Goal: Task Accomplishment & Management: Use online tool/utility

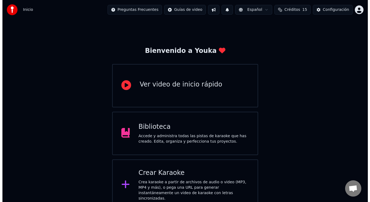
scroll to position [8, 0]
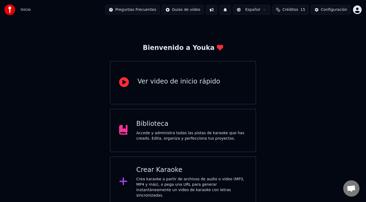
click at [168, 168] on div "Crear Karaoke" at bounding box center [191, 170] width 111 height 9
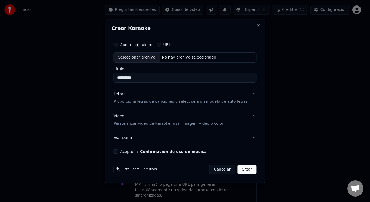
click at [176, 60] on div "No hay archivo seleccionado" at bounding box center [189, 57] width 59 height 5
type input "**********"
click at [138, 153] on label "Acepto la Confirmación de uso de música" at bounding box center [163, 151] width 87 height 4
click at [118, 153] on button "Acepto la Confirmación de uso de música" at bounding box center [116, 151] width 4 height 4
click at [145, 103] on p "Proporciona letras de canciones o selecciona un modelo de auto letras" at bounding box center [181, 101] width 134 height 5
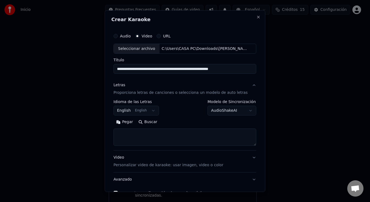
click at [152, 110] on body "**********" at bounding box center [183, 100] width 366 height 216
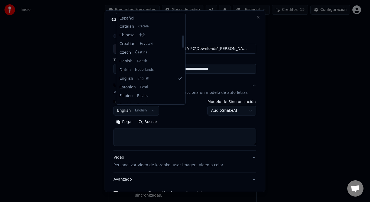
scroll to position [37, 0]
select select "**"
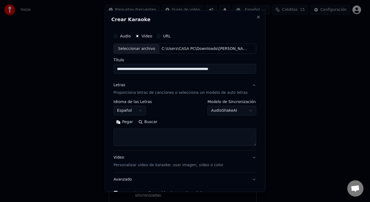
click at [226, 108] on body "**********" at bounding box center [183, 100] width 366 height 216
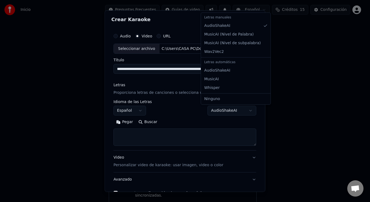
click at [227, 117] on body "**********" at bounding box center [183, 100] width 366 height 216
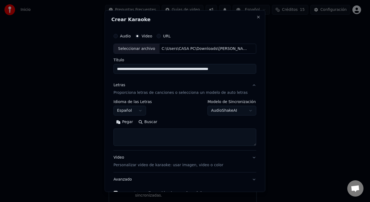
click at [163, 133] on textarea at bounding box center [185, 137] width 143 height 17
paste textarea "******"
drag, startPoint x: 151, startPoint y: 132, endPoint x: 123, endPoint y: 130, distance: 28.3
click at [123, 130] on textarea "******" at bounding box center [180, 137] width 133 height 17
type textarea "*"
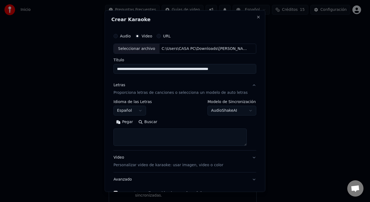
click at [154, 136] on textarea at bounding box center [180, 137] width 133 height 17
click at [132, 123] on button "Pegar" at bounding box center [125, 122] width 22 height 9
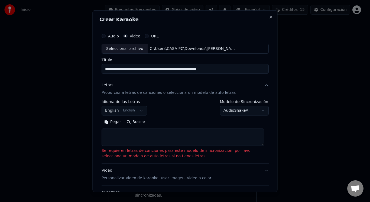
click at [129, 141] on textarea at bounding box center [183, 137] width 163 height 17
click at [116, 123] on button "Pegar" at bounding box center [113, 122] width 22 height 9
click at [124, 139] on textarea at bounding box center [183, 137] width 163 height 17
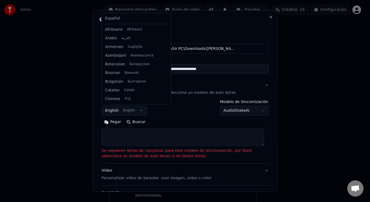
click at [138, 112] on body "**********" at bounding box center [183, 100] width 366 height 216
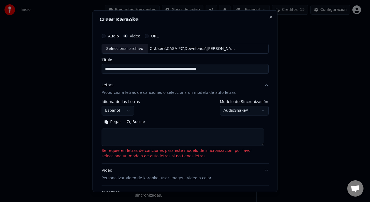
click at [119, 132] on textarea at bounding box center [183, 137] width 163 height 17
click at [114, 122] on button "Pegar" at bounding box center [113, 122] width 22 height 9
click at [127, 110] on body "**********" at bounding box center [183, 100] width 366 height 216
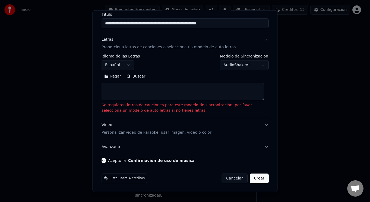
scroll to position [46, 0]
click at [257, 173] on div "Esto usará 4 créditos Cancelar Crear" at bounding box center [186, 178] width 172 height 14
click at [256, 179] on button "Crear" at bounding box center [259, 178] width 19 height 10
select select "**"
click at [136, 94] on textarea at bounding box center [183, 91] width 163 height 17
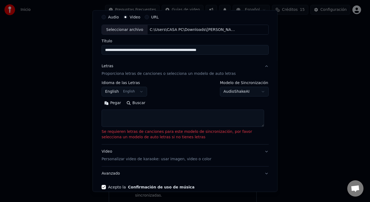
scroll to position [0, 0]
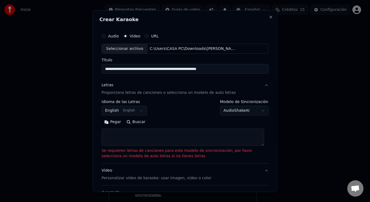
click at [122, 131] on textarea at bounding box center [183, 137] width 163 height 17
click at [269, 17] on button "Close" at bounding box center [271, 17] width 4 height 4
select select
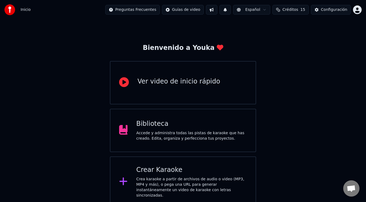
click at [165, 173] on div "Crear Karaoke" at bounding box center [191, 170] width 111 height 9
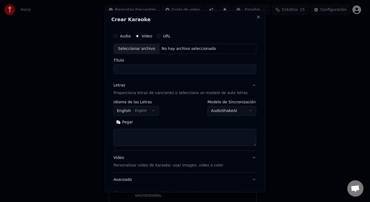
click at [145, 139] on textarea at bounding box center [185, 137] width 143 height 17
click at [143, 136] on textarea at bounding box center [185, 137] width 143 height 17
click at [131, 124] on button "Pegar" at bounding box center [125, 122] width 22 height 9
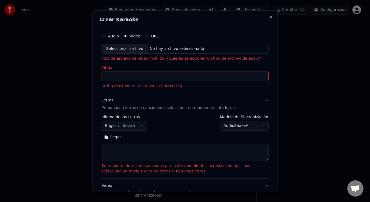
click at [139, 149] on textarea at bounding box center [185, 152] width 167 height 17
paste textarea "**********"
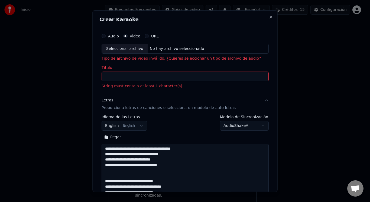
scroll to position [180, 0]
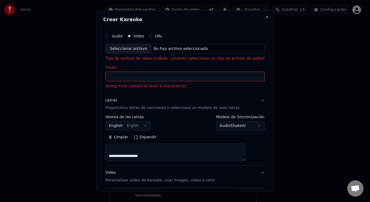
type textarea "**********"
click at [151, 76] on input "Título" at bounding box center [185, 77] width 160 height 10
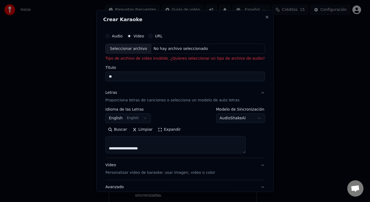
type input "*"
click at [150, 49] on div "Seleccionar archivo" at bounding box center [129, 49] width 46 height 10
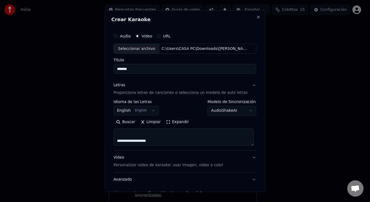
type input "**********"
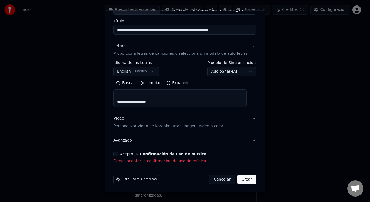
scroll to position [40, 0]
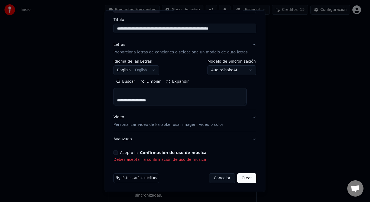
click at [118, 151] on button "Acepto la Confirmación de uso de música" at bounding box center [116, 152] width 4 height 4
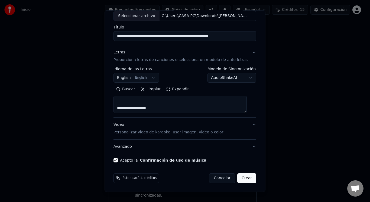
scroll to position [33, 0]
click at [239, 178] on button "Crear" at bounding box center [247, 178] width 19 height 10
select select "**"
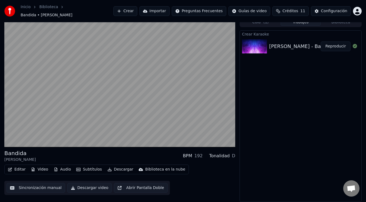
scroll to position [2, 0]
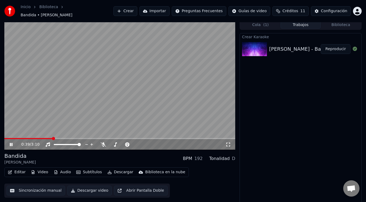
click at [11, 143] on icon at bounding box center [15, 144] width 12 height 4
click at [18, 169] on button "Editar" at bounding box center [17, 172] width 22 height 8
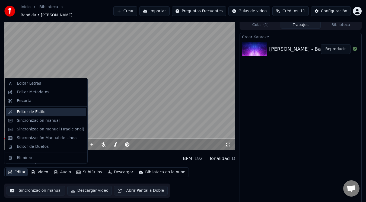
click at [20, 112] on div "Editor de Estilo" at bounding box center [31, 111] width 29 height 5
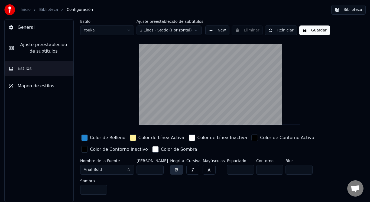
click at [351, 8] on button "Biblioteca" at bounding box center [349, 10] width 34 height 10
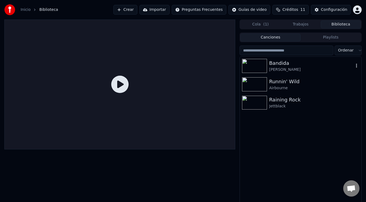
click at [275, 66] on div "Bandida" at bounding box center [311, 63] width 85 height 8
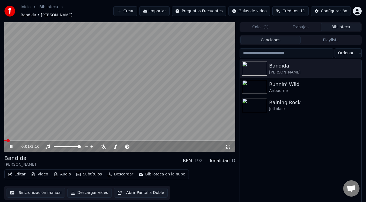
click at [11, 145] on icon at bounding box center [15, 147] width 12 height 4
click at [41, 189] on button "Sincronización manual" at bounding box center [36, 193] width 59 height 10
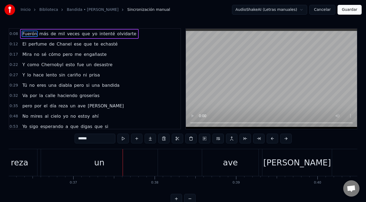
scroll to position [0, 2896]
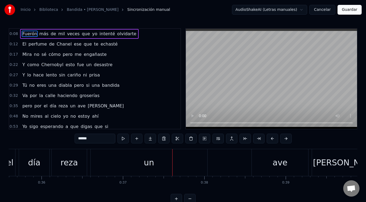
click at [120, 167] on div "un" at bounding box center [149, 162] width 117 height 27
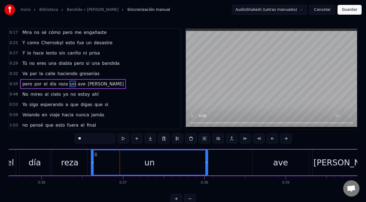
scroll to position [27, 0]
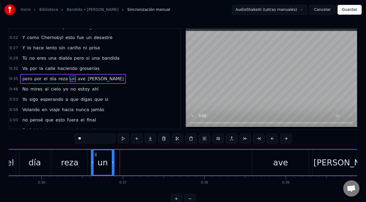
drag, startPoint x: 207, startPoint y: 164, endPoint x: 114, endPoint y: 164, distance: 93.6
click at [114, 164] on icon at bounding box center [113, 162] width 2 height 4
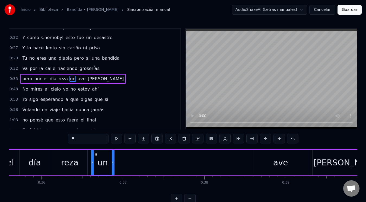
click at [278, 164] on div "ave" at bounding box center [280, 162] width 15 height 12
type input "***"
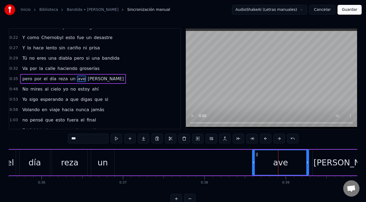
drag, startPoint x: 283, startPoint y: 163, endPoint x: 188, endPoint y: 163, distance: 94.6
click at [185, 164] on div "pero por el día reza un ave [PERSON_NAME]" at bounding box center [172, 162] width 419 height 27
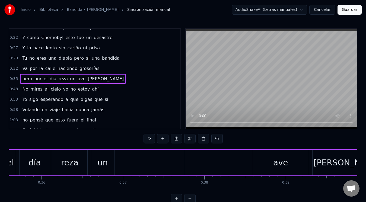
click at [257, 155] on div "ave" at bounding box center [280, 163] width 56 height 26
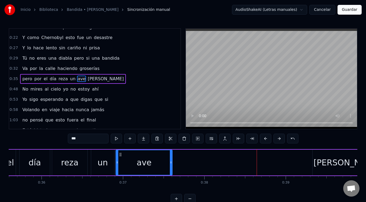
drag, startPoint x: 256, startPoint y: 155, endPoint x: 120, endPoint y: 159, distance: 136.5
click at [120, 159] on div "ave" at bounding box center [144, 162] width 56 height 25
drag, startPoint x: 170, startPoint y: 163, endPoint x: 145, endPoint y: 163, distance: 24.9
click at [145, 163] on icon at bounding box center [146, 162] width 2 height 4
click at [340, 162] on div "[PERSON_NAME]" at bounding box center [347, 162] width 68 height 12
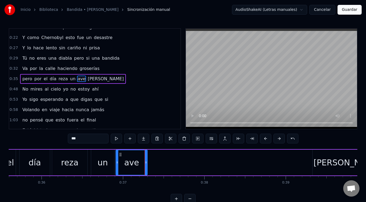
type input "*****"
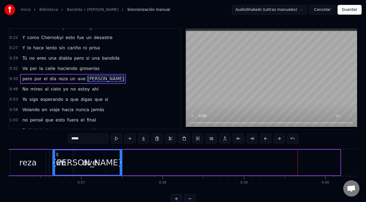
scroll to position [0, 2918]
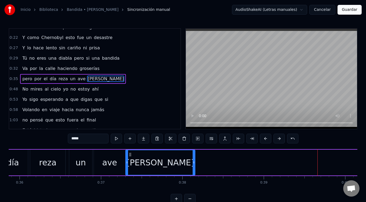
drag, startPoint x: 12, startPoint y: 154, endPoint x: 129, endPoint y: 158, distance: 116.7
click at [129, 158] on div "[PERSON_NAME]" at bounding box center [160, 162] width 69 height 25
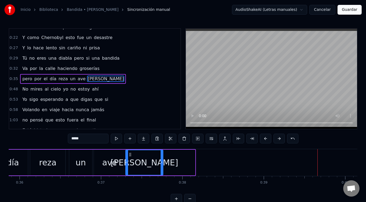
drag, startPoint x: 194, startPoint y: 162, endPoint x: 162, endPoint y: 161, distance: 32.0
click at [162, 161] on icon at bounding box center [162, 162] width 2 height 4
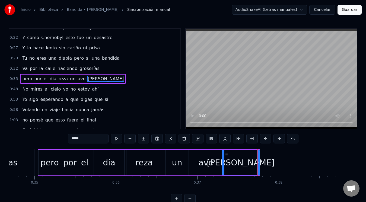
scroll to position [0, 2797]
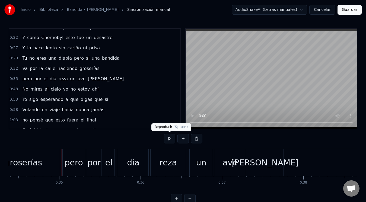
click at [168, 135] on button at bounding box center [169, 139] width 11 height 10
click at [203, 162] on div "un" at bounding box center [201, 162] width 10 height 12
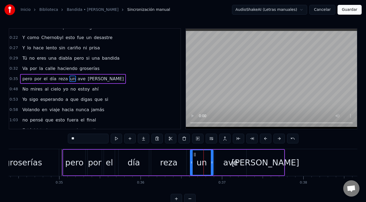
drag, startPoint x: 196, startPoint y: 160, endPoint x: 193, endPoint y: 160, distance: 3.3
click at [193, 160] on div "un" at bounding box center [201, 162] width 23 height 25
drag, startPoint x: 194, startPoint y: 155, endPoint x: 191, endPoint y: 155, distance: 3.0
click at [191, 155] on icon at bounding box center [192, 154] width 4 height 4
drag, startPoint x: 208, startPoint y: 163, endPoint x: 202, endPoint y: 163, distance: 5.7
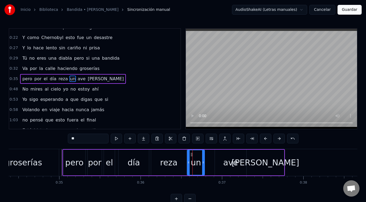
click at [202, 163] on icon at bounding box center [203, 162] width 2 height 4
click at [221, 162] on div "ave" at bounding box center [230, 163] width 31 height 26
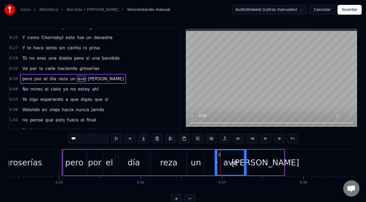
click at [222, 161] on div "ave" at bounding box center [230, 162] width 31 height 25
drag, startPoint x: 219, startPoint y: 155, endPoint x: 209, endPoint y: 156, distance: 10.3
click at [209, 156] on icon at bounding box center [209, 154] width 4 height 4
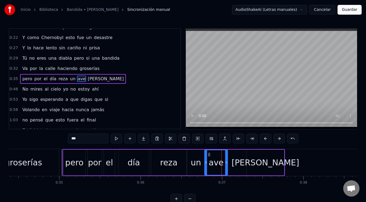
drag, startPoint x: 234, startPoint y: 162, endPoint x: 225, endPoint y: 162, distance: 8.4
click at [225, 162] on icon at bounding box center [226, 162] width 2 height 4
click at [262, 163] on div "[PERSON_NAME]" at bounding box center [266, 162] width 68 height 12
type input "*****"
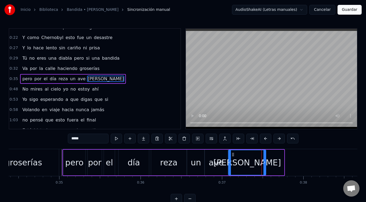
drag, startPoint x: 251, startPoint y: 154, endPoint x: 232, endPoint y: 155, distance: 18.2
click at [232, 155] on icon at bounding box center [233, 154] width 4 height 4
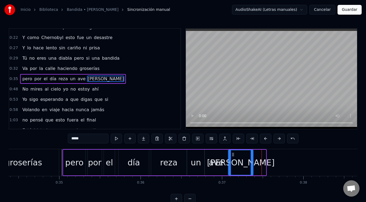
drag, startPoint x: 265, startPoint y: 162, endPoint x: 252, endPoint y: 163, distance: 13.0
click at [252, 163] on icon at bounding box center [252, 162] width 2 height 4
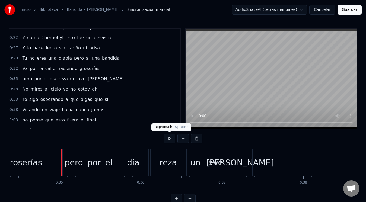
click at [167, 139] on button at bounding box center [169, 139] width 11 height 10
click at [207, 162] on div "ave" at bounding box center [215, 162] width 23 height 27
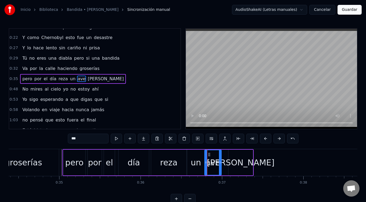
drag, startPoint x: 226, startPoint y: 162, endPoint x: 220, endPoint y: 162, distance: 6.2
click at [220, 162] on icon at bounding box center [220, 162] width 2 height 4
click at [232, 160] on div "[PERSON_NAME]" at bounding box center [241, 162] width 68 height 12
type input "*****"
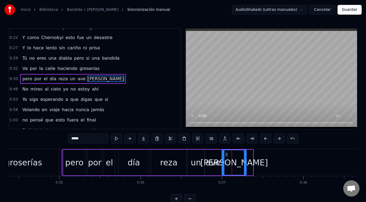
drag, startPoint x: 232, startPoint y: 154, endPoint x: 226, endPoint y: 155, distance: 6.6
click at [226, 155] on icon at bounding box center [226, 154] width 4 height 4
drag, startPoint x: 245, startPoint y: 162, endPoint x: 241, endPoint y: 162, distance: 3.3
click at [241, 162] on icon at bounding box center [242, 162] width 2 height 4
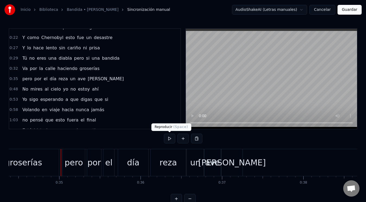
click at [165, 140] on button at bounding box center [169, 139] width 11 height 10
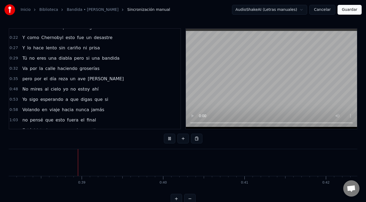
scroll to position [0, 3100]
click at [171, 142] on button at bounding box center [169, 139] width 11 height 10
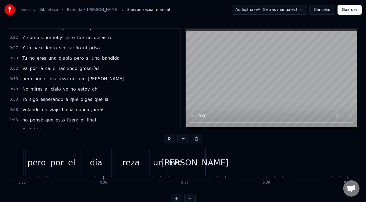
scroll to position [0, 2859]
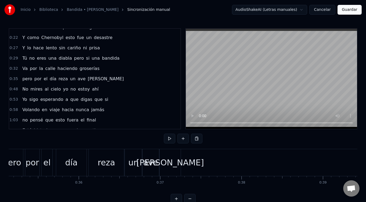
click at [137, 168] on div "un" at bounding box center [133, 162] width 10 height 12
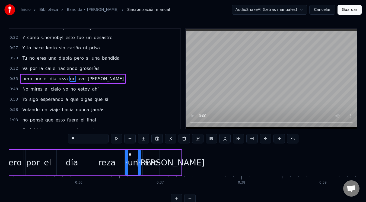
click at [139, 164] on icon at bounding box center [139, 162] width 2 height 4
click at [143, 164] on div "ave" at bounding box center [151, 163] width 17 height 26
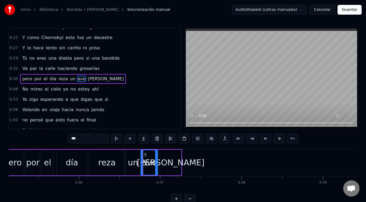
click at [146, 155] on icon at bounding box center [145, 154] width 4 height 4
click at [163, 162] on div "[PERSON_NAME]" at bounding box center [171, 162] width 68 height 12
type input "*****"
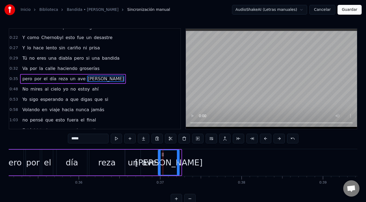
click at [176, 164] on icon at bounding box center [176, 162] width 2 height 4
click at [88, 166] on div "pero por el día reza un ave [PERSON_NAME]" at bounding box center [90, 162] width 178 height 27
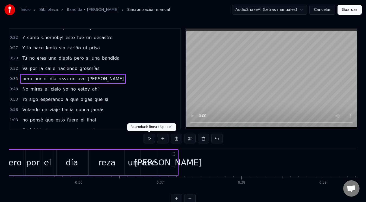
click at [149, 137] on button at bounding box center [148, 139] width 11 height 10
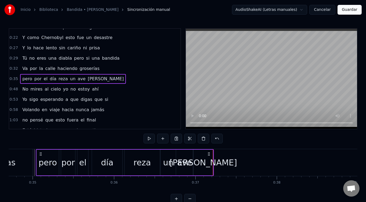
click at [149, 137] on button at bounding box center [148, 139] width 11 height 10
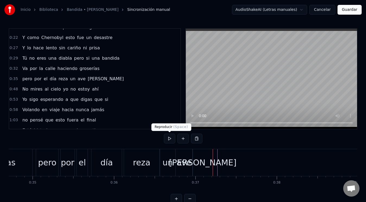
click at [170, 140] on button at bounding box center [169, 139] width 11 height 10
click at [209, 159] on div "[PERSON_NAME]" at bounding box center [203, 162] width 68 height 12
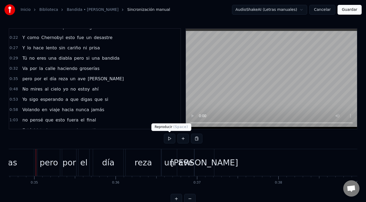
click at [165, 140] on button at bounding box center [169, 139] width 11 height 10
click at [211, 162] on div "[PERSON_NAME]" at bounding box center [205, 162] width 68 height 12
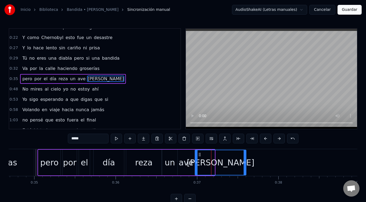
drag, startPoint x: 213, startPoint y: 162, endPoint x: 245, endPoint y: 162, distance: 31.5
click at [245, 162] on circle at bounding box center [245, 162] width 0 height 0
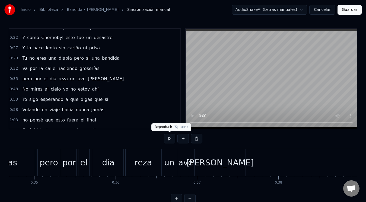
click at [166, 138] on button at bounding box center [169, 139] width 11 height 10
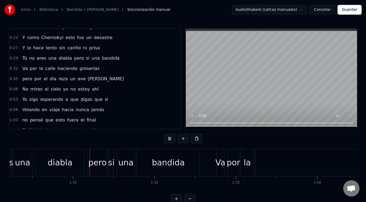
scroll to position [0, 7354]
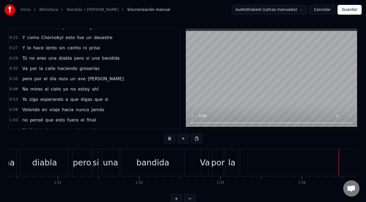
click at [166, 140] on button at bounding box center [169, 139] width 11 height 10
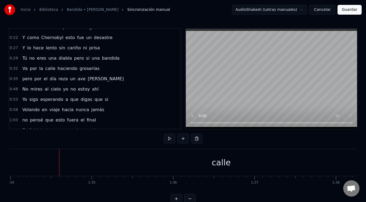
scroll to position [0, 7668]
click at [98, 165] on div "calle" at bounding box center [198, 162] width 544 height 27
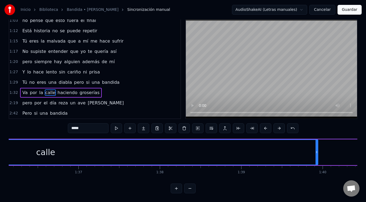
scroll to position [0, 7858]
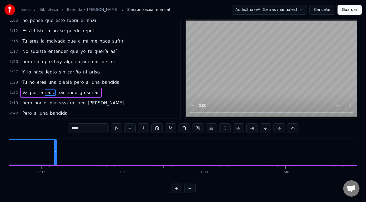
drag, startPoint x: 279, startPoint y: 147, endPoint x: 55, endPoint y: 139, distance: 224.4
click at [55, 140] on div at bounding box center [55, 152] width 2 height 25
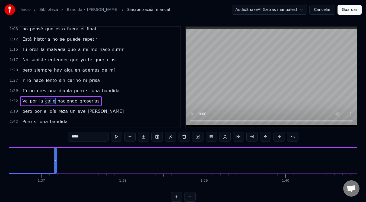
scroll to position [0, 7623]
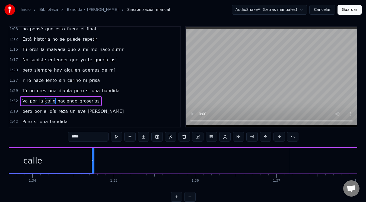
drag, startPoint x: 290, startPoint y: 161, endPoint x: 92, endPoint y: 161, distance: 197.4
click at [92, 161] on circle at bounding box center [92, 161] width 0 height 0
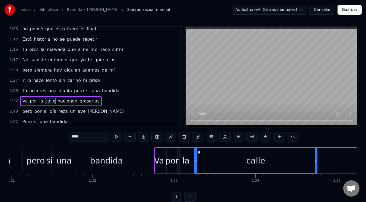
scroll to position [0, 7524]
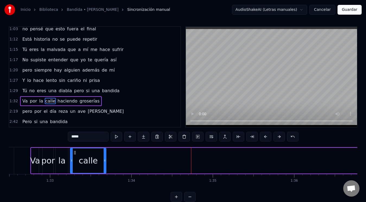
drag, startPoint x: 192, startPoint y: 160, endPoint x: 105, endPoint y: 158, distance: 87.1
click at [105, 158] on icon at bounding box center [105, 160] width 2 height 4
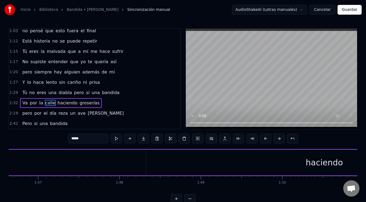
scroll to position [0, 8774]
click at [198, 165] on div "haciendo" at bounding box center [225, 163] width 356 height 26
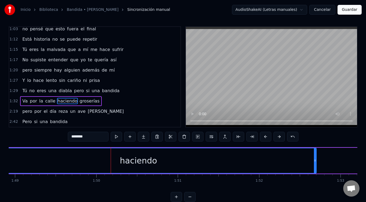
scroll to position [0, 8873]
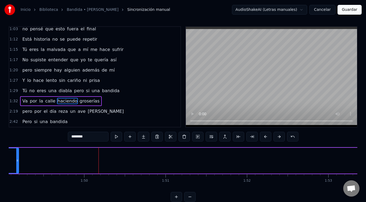
drag, startPoint x: 303, startPoint y: 160, endPoint x: 17, endPoint y: 156, distance: 285.3
click at [17, 156] on div at bounding box center [17, 160] width 2 height 25
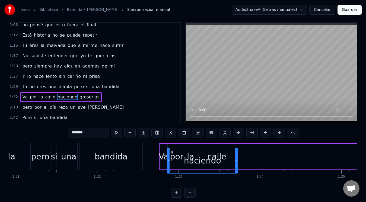
scroll to position [12, 0]
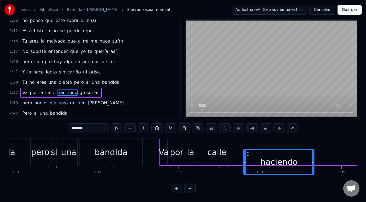
drag, startPoint x: 138, startPoint y: 153, endPoint x: 247, endPoint y: 138, distance: 110.5
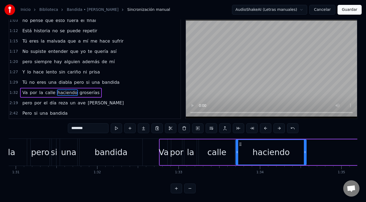
drag, startPoint x: 248, startPoint y: 143, endPoint x: 240, endPoint y: 143, distance: 7.9
click at [240, 143] on icon at bounding box center [240, 144] width 4 height 4
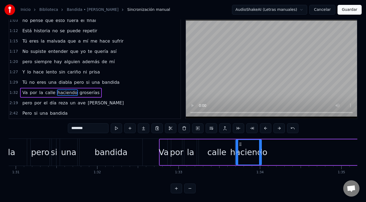
drag, startPoint x: 305, startPoint y: 150, endPoint x: 261, endPoint y: 147, distance: 44.9
click at [261, 147] on div at bounding box center [260, 152] width 2 height 25
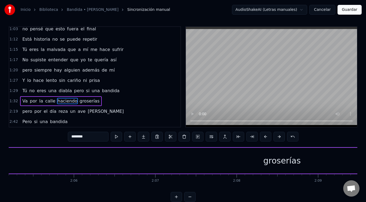
scroll to position [0, 10197]
click at [249, 160] on div "groserías" at bounding box center [270, 161] width 1482 height 26
type input "*********"
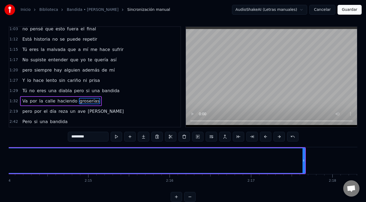
scroll to position [0, 10977]
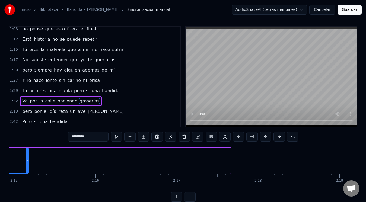
drag, startPoint x: 229, startPoint y: 160, endPoint x: 27, endPoint y: 158, distance: 202.0
click at [27, 158] on div at bounding box center [27, 160] width 2 height 25
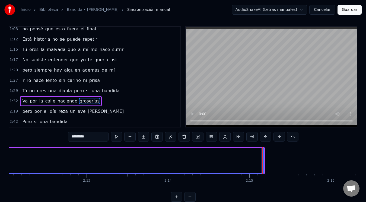
scroll to position [0, 10717]
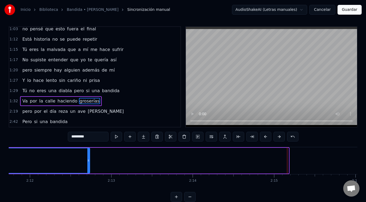
drag, startPoint x: 287, startPoint y: 160, endPoint x: 89, endPoint y: 155, distance: 198.3
click at [88, 155] on div at bounding box center [88, 160] width 2 height 25
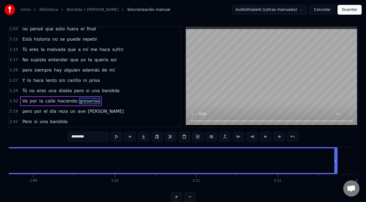
scroll to position [0, 10482]
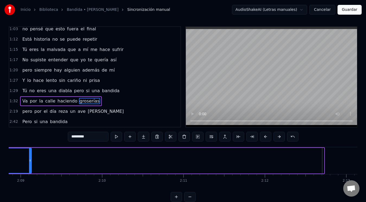
drag, startPoint x: 323, startPoint y: 162, endPoint x: 31, endPoint y: 158, distance: 292.1
click at [30, 158] on div at bounding box center [30, 160] width 2 height 25
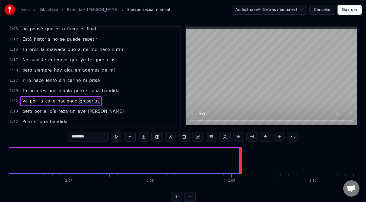
scroll to position [0, 10272]
drag, startPoint x: 240, startPoint y: 161, endPoint x: 65, endPoint y: 156, distance: 175.3
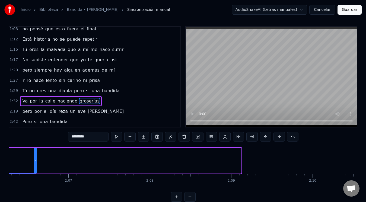
drag, startPoint x: 239, startPoint y: 160, endPoint x: 35, endPoint y: 158, distance: 204.5
click at [34, 159] on icon at bounding box center [35, 160] width 2 height 4
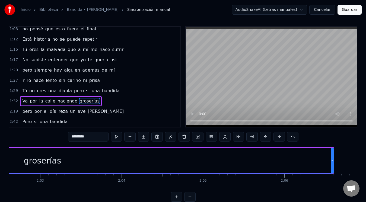
scroll to position [0, 9987]
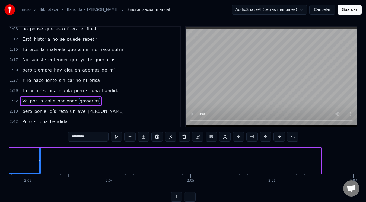
drag, startPoint x: 320, startPoint y: 160, endPoint x: 37, endPoint y: 161, distance: 282.8
click at [39, 161] on icon at bounding box center [40, 160] width 2 height 4
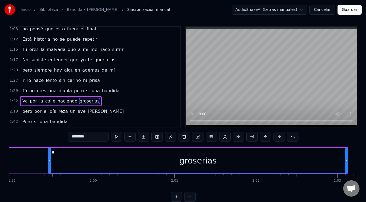
scroll to position [0, 9752]
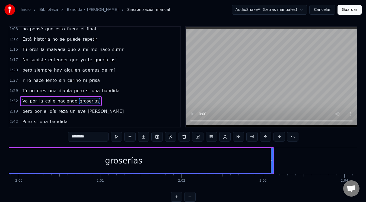
click at [271, 161] on div at bounding box center [271, 160] width 0 height 27
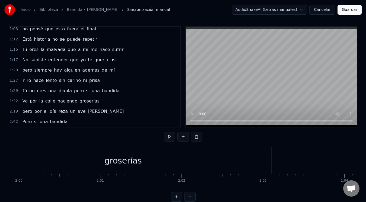
click at [180, 158] on div "groserías" at bounding box center [122, 160] width 299 height 27
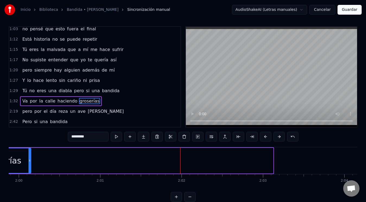
drag, startPoint x: 272, startPoint y: 161, endPoint x: 25, endPoint y: 156, distance: 247.1
click at [28, 156] on div at bounding box center [29, 160] width 2 height 25
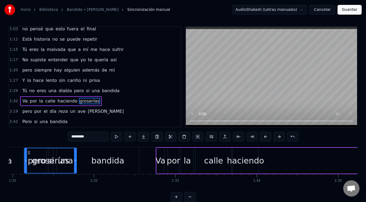
scroll to position [0, 7396]
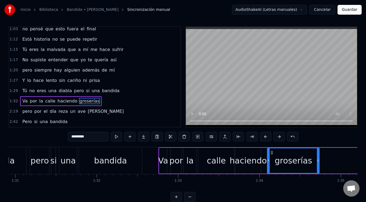
drag, startPoint x: 289, startPoint y: 152, endPoint x: 272, endPoint y: 150, distance: 16.6
click at [272, 150] on icon at bounding box center [272, 152] width 4 height 4
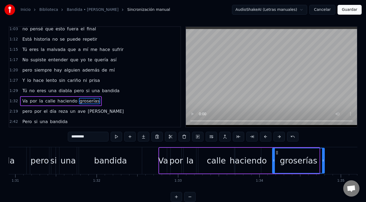
drag, startPoint x: 271, startPoint y: 152, endPoint x: 276, endPoint y: 152, distance: 5.2
click at [276, 152] on icon at bounding box center [277, 152] width 4 height 4
click at [249, 157] on div "haciendo" at bounding box center [247, 161] width 37 height 12
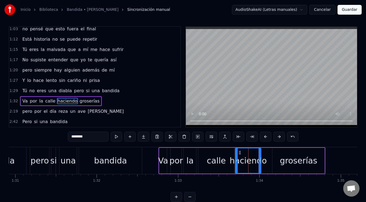
click at [276, 152] on div "groserías" at bounding box center [298, 161] width 52 height 26
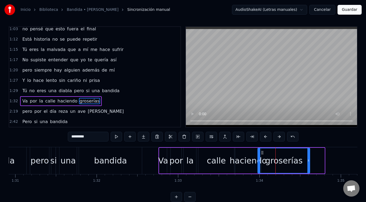
drag, startPoint x: 276, startPoint y: 151, endPoint x: 261, endPoint y: 151, distance: 14.6
click at [261, 151] on icon at bounding box center [262, 152] width 4 height 4
click at [248, 155] on div "haciendo" at bounding box center [247, 161] width 37 height 12
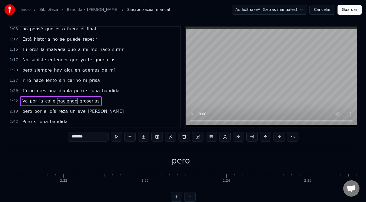
scroll to position [0, 11509]
click at [172, 162] on div "pero" at bounding box center [168, 161] width 18 height 12
type input "****"
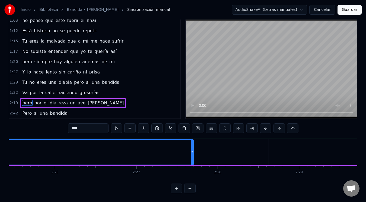
scroll to position [0, 11843]
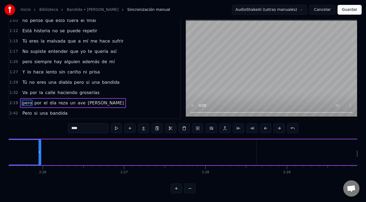
drag, startPoint x: 179, startPoint y: 152, endPoint x: 40, endPoint y: 149, distance: 139.4
click at [40, 150] on icon at bounding box center [40, 152] width 2 height 4
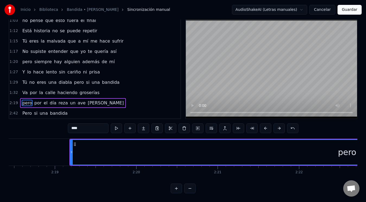
scroll to position [0, 11237]
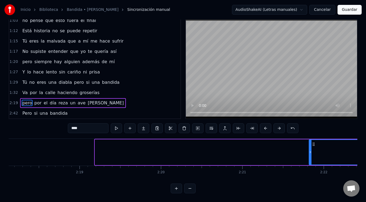
drag, startPoint x: 96, startPoint y: 149, endPoint x: 288, endPoint y: 169, distance: 193.6
click at [310, 158] on div at bounding box center [310, 152] width 2 height 25
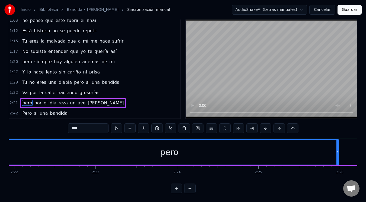
scroll to position [0, 11558]
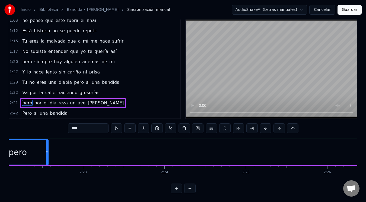
drag, startPoint x: 325, startPoint y: 152, endPoint x: 43, endPoint y: 148, distance: 282.0
click at [46, 150] on icon at bounding box center [47, 152] width 2 height 4
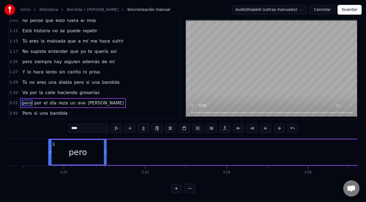
scroll to position [0, 11472]
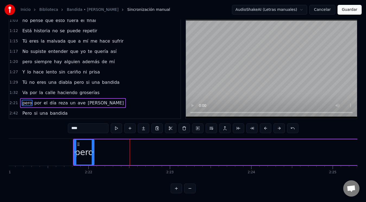
drag, startPoint x: 129, startPoint y: 150, endPoint x: 92, endPoint y: 147, distance: 37.0
click at [92, 147] on div at bounding box center [93, 152] width 2 height 25
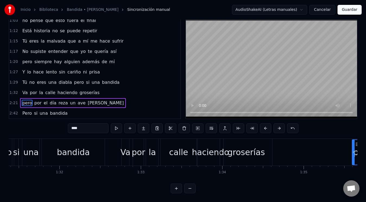
scroll to position [0, 7484]
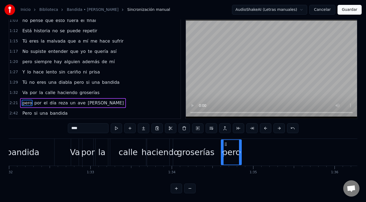
drag, startPoint x: 79, startPoint y: 142, endPoint x: 226, endPoint y: 154, distance: 147.7
click at [226, 154] on div "pero" at bounding box center [231, 152] width 20 height 25
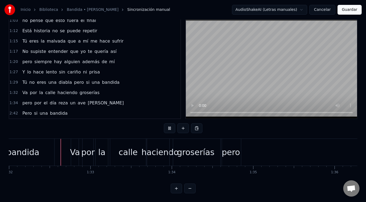
scroll to position [15, 0]
click at [229, 151] on div "pero" at bounding box center [231, 152] width 18 height 12
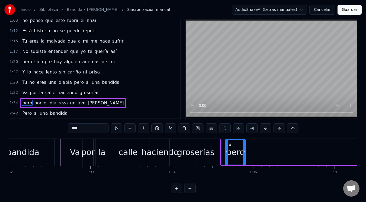
drag, startPoint x: 225, startPoint y: 142, endPoint x: 186, endPoint y: 132, distance: 40.7
click at [229, 142] on icon at bounding box center [230, 144] width 4 height 4
click at [65, 139] on div at bounding box center [266, 152] width 15483 height 27
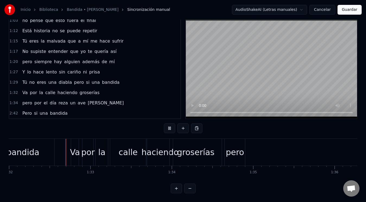
scroll to position [15, 0]
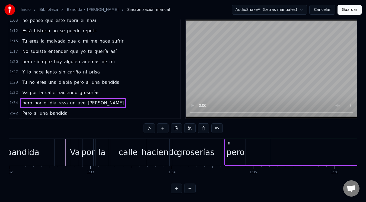
drag, startPoint x: 268, startPoint y: 150, endPoint x: 246, endPoint y: 145, distance: 22.6
click at [235, 146] on div "pero" at bounding box center [235, 152] width 18 height 12
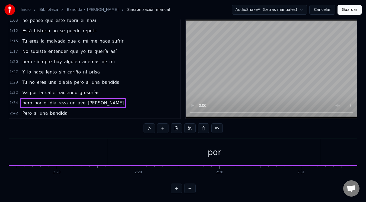
scroll to position [0, 12004]
click at [208, 150] on div "por" at bounding box center [202, 152] width 14 height 12
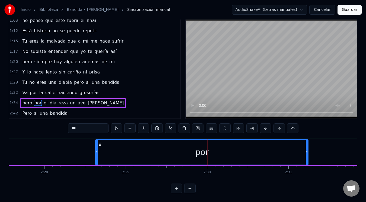
scroll to position [12, 0]
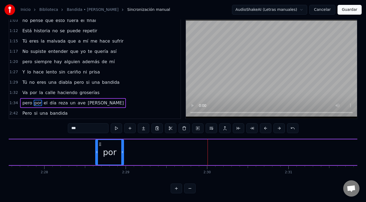
drag, startPoint x: 307, startPoint y: 149, endPoint x: 123, endPoint y: 142, distance: 184.8
click at [123, 142] on div at bounding box center [122, 152] width 2 height 25
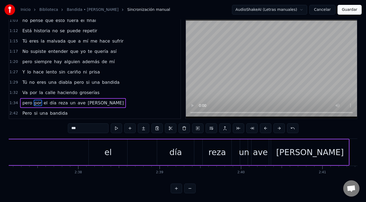
scroll to position [0, 12796]
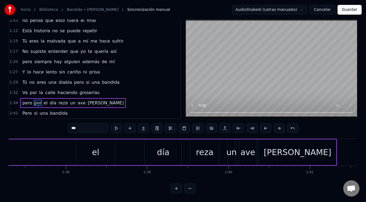
click at [98, 156] on div "el" at bounding box center [95, 152] width 7 height 12
type input "**"
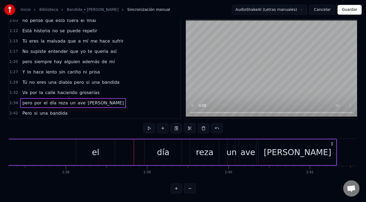
click at [103, 149] on div "el" at bounding box center [95, 152] width 39 height 26
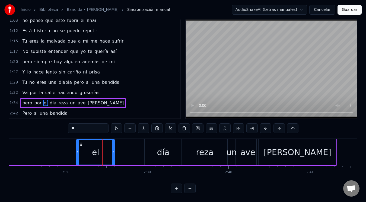
drag, startPoint x: 83, startPoint y: 150, endPoint x: 59, endPoint y: 147, distance: 23.7
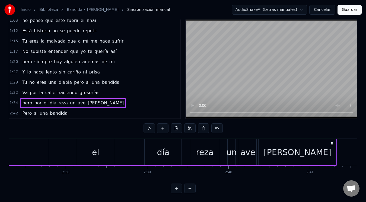
click at [92, 152] on div "el" at bounding box center [95, 152] width 39 height 26
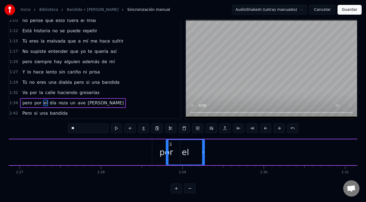
scroll to position [0, 11946]
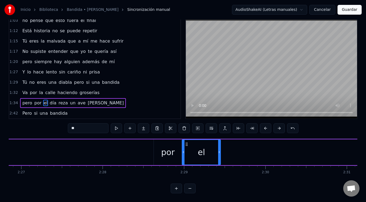
drag, startPoint x: 81, startPoint y: 142, endPoint x: 187, endPoint y: 156, distance: 106.6
click at [187, 156] on div "el" at bounding box center [201, 152] width 38 height 25
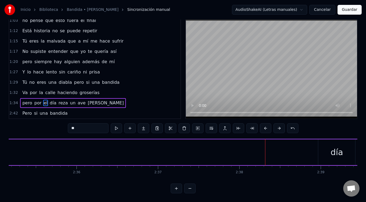
scroll to position [0, 12672]
click at [294, 157] on div "día" at bounding box center [286, 152] width 37 height 26
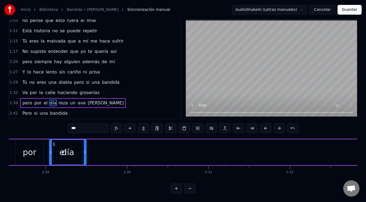
scroll to position [0, 12056]
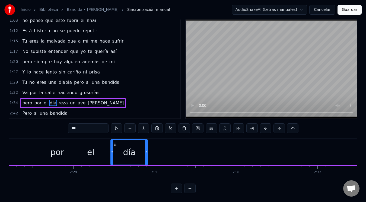
drag, startPoint x: 265, startPoint y: 142, endPoint x: 116, endPoint y: 155, distance: 150.2
click at [116, 155] on div "día" at bounding box center [129, 152] width 36 height 25
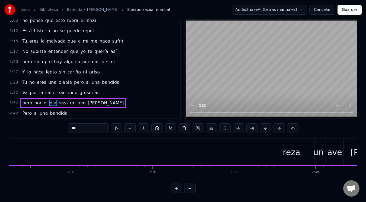
scroll to position [0, 12746]
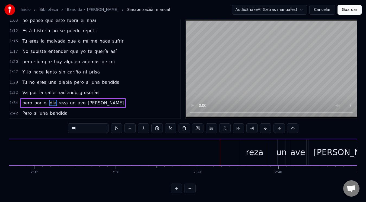
click at [257, 156] on div "reza" at bounding box center [254, 152] width 17 height 12
type input "****"
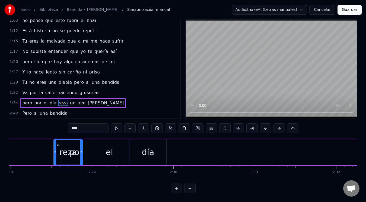
scroll to position [0, 12034]
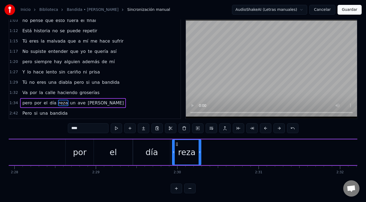
drag, startPoint x: 245, startPoint y: 143, endPoint x: 177, endPoint y: 148, distance: 68.0
click at [177, 148] on div "reza" at bounding box center [186, 152] width 28 height 25
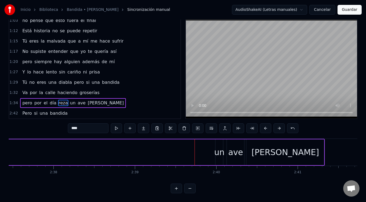
scroll to position [0, 12821]
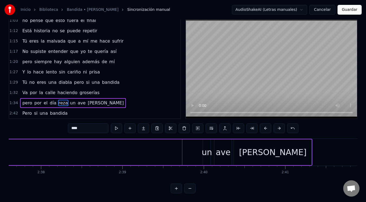
drag, startPoint x: 206, startPoint y: 154, endPoint x: 164, endPoint y: 148, distance: 41.9
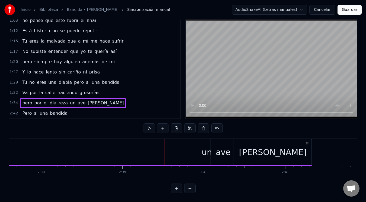
click at [206, 149] on div "un" at bounding box center [206, 152] width 10 height 12
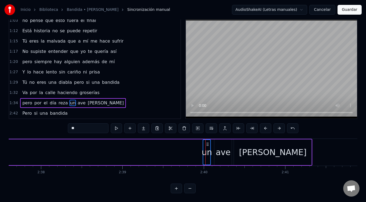
click at [219, 149] on div "ave" at bounding box center [223, 152] width 15 height 12
click at [208, 148] on div "un" at bounding box center [206, 152] width 10 height 12
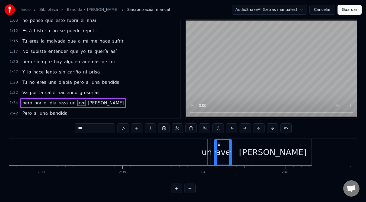
click at [207, 150] on div "un" at bounding box center [206, 152] width 10 height 12
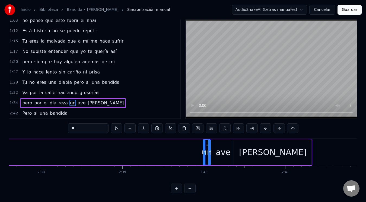
click at [220, 150] on div "ave" at bounding box center [223, 152] width 15 height 12
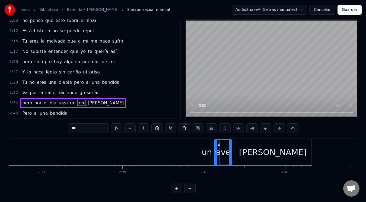
click at [208, 148] on div "un" at bounding box center [206, 152] width 10 height 12
type input "**"
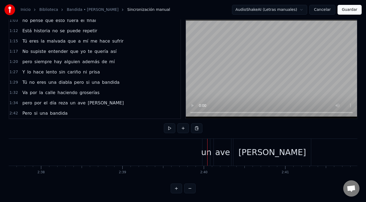
click at [239, 152] on div "[PERSON_NAME]" at bounding box center [272, 152] width 78 height 27
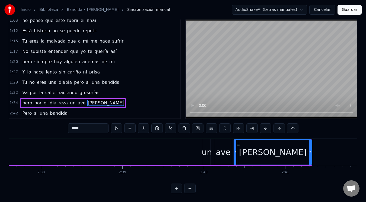
click at [222, 148] on div "ave" at bounding box center [223, 152] width 15 height 12
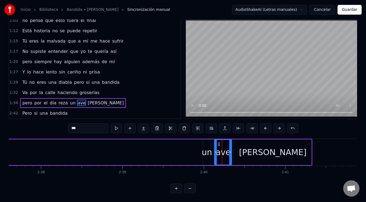
click at [207, 146] on div "un" at bounding box center [206, 152] width 10 height 12
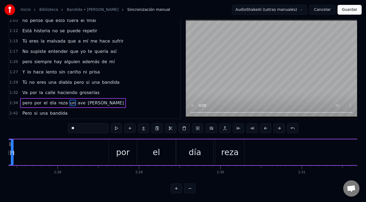
scroll to position [0, 11962]
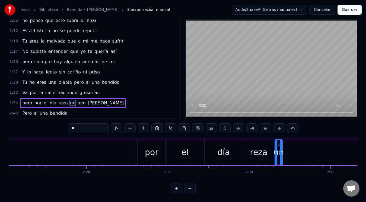
drag, startPoint x: 207, startPoint y: 143, endPoint x: 279, endPoint y: 157, distance: 73.2
click at [279, 157] on div "un" at bounding box center [278, 152] width 7 height 25
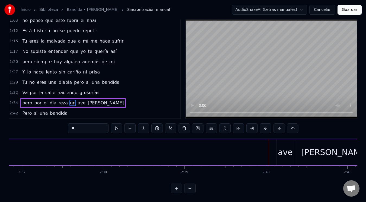
scroll to position [0, 12858]
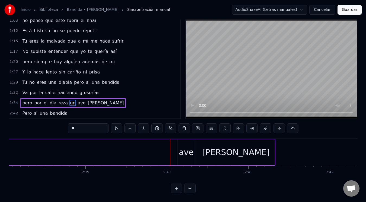
click at [184, 150] on div "ave" at bounding box center [186, 152] width 15 height 12
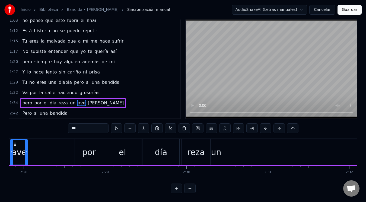
scroll to position [0, 12003]
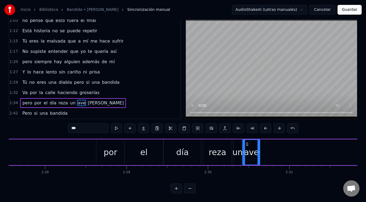
drag, startPoint x: 181, startPoint y: 142, endPoint x: 246, endPoint y: 155, distance: 66.3
click at [246, 155] on div "ave" at bounding box center [251, 152] width 17 height 25
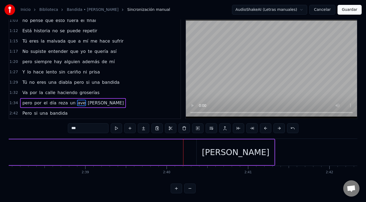
scroll to position [0, 12870]
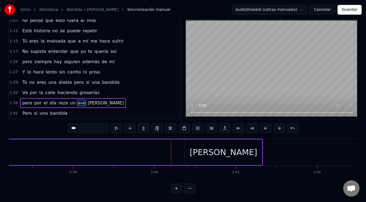
click at [239, 156] on div "[PERSON_NAME]" at bounding box center [223, 152] width 78 height 26
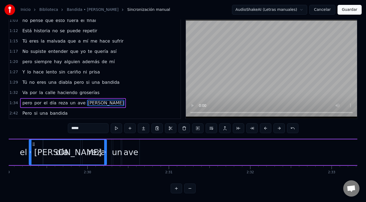
scroll to position [0, 12111]
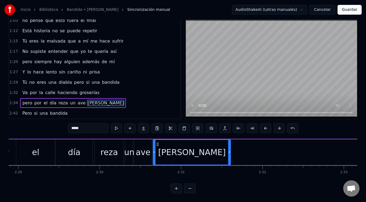
drag, startPoint x: 188, startPoint y: 142, endPoint x: 157, endPoint y: 155, distance: 34.0
click at [157, 155] on div "[PERSON_NAME]" at bounding box center [191, 152] width 77 height 25
click at [31, 146] on div "el" at bounding box center [35, 152] width 39 height 26
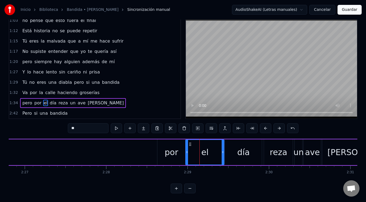
scroll to position [0, 11893]
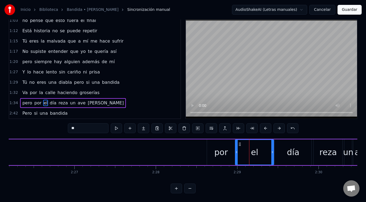
click at [213, 149] on div "por" at bounding box center [221, 152] width 28 height 26
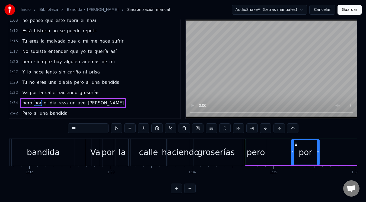
scroll to position [0, 7464]
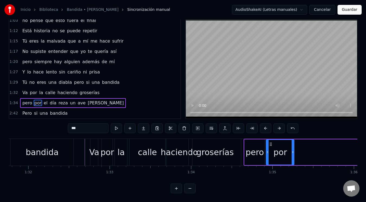
drag, startPoint x: 212, startPoint y: 143, endPoint x: 271, endPoint y: 157, distance: 60.8
click at [271, 157] on div "por" at bounding box center [279, 152] width 27 height 25
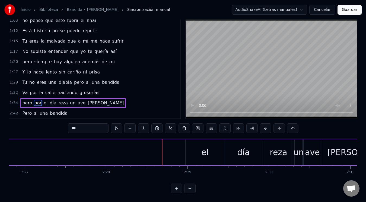
scroll to position [0, 11954]
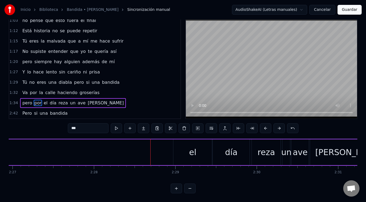
click at [190, 192] on button at bounding box center [189, 189] width 11 height 10
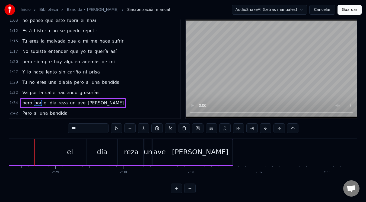
scroll to position [0, 10053]
click at [65, 147] on div "el" at bounding box center [71, 152] width 32 height 26
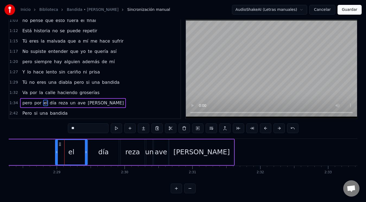
click at [187, 191] on button at bounding box center [189, 189] width 11 height 10
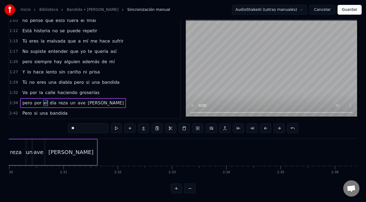
scroll to position [0, 8059]
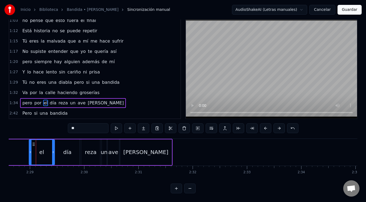
click at [190, 191] on button at bounding box center [189, 189] width 11 height 10
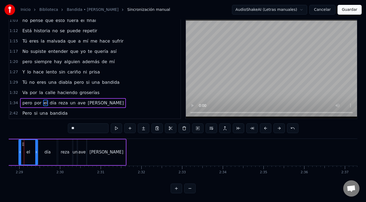
scroll to position [0, 6038]
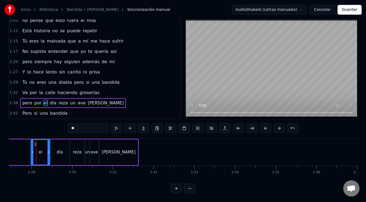
click at [190, 191] on button at bounding box center [189, 189] width 11 height 10
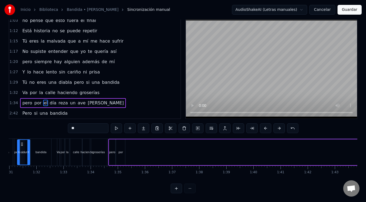
scroll to position [0, 2408]
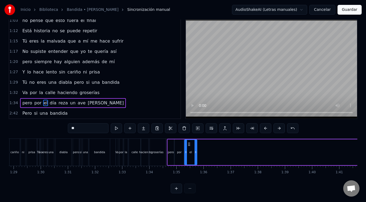
drag, startPoint x: 303, startPoint y: 143, endPoint x: 189, endPoint y: 154, distance: 115.2
click at [189, 154] on div "el" at bounding box center [191, 152] width 12 height 25
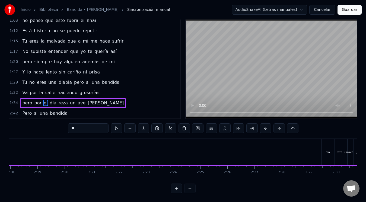
scroll to position [0, 3744]
click at [323, 151] on div "día" at bounding box center [324, 152] width 4 height 4
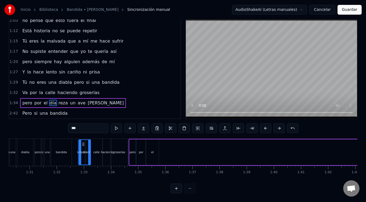
scroll to position [0, 2438]
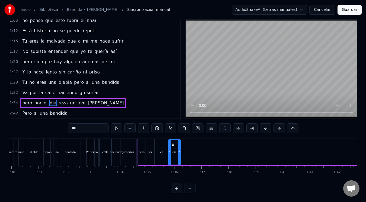
drag, startPoint x: 322, startPoint y: 142, endPoint x: 173, endPoint y: 153, distance: 149.6
click at [173, 153] on div "día" at bounding box center [174, 152] width 11 height 25
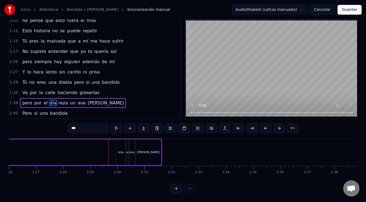
scroll to position [0, 3955]
click at [125, 151] on div "reza" at bounding box center [125, 152] width 6 height 4
type input "****"
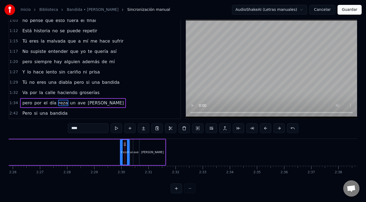
drag, startPoint x: 125, startPoint y: 143, endPoint x: 71, endPoint y: 144, distance: 53.7
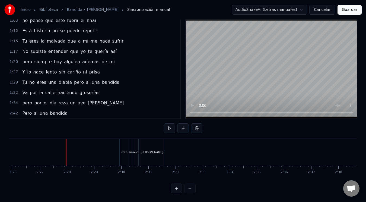
click at [124, 142] on div "reza" at bounding box center [124, 152] width 9 height 27
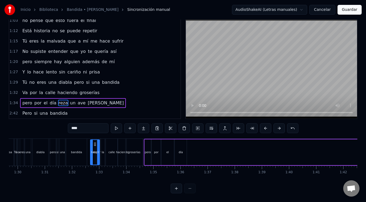
scroll to position [0, 2418]
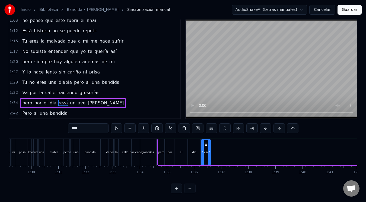
drag, startPoint x: 124, startPoint y: 142, endPoint x: 205, endPoint y: 158, distance: 82.6
click at [205, 158] on div "reza" at bounding box center [205, 152] width 9 height 25
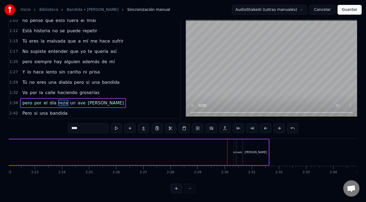
scroll to position [0, 3856]
click at [230, 158] on div "un" at bounding box center [230, 152] width 2 height 26
type input "**"
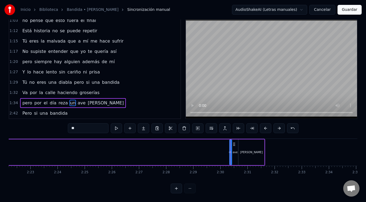
drag, startPoint x: 230, startPoint y: 143, endPoint x: 209, endPoint y: 143, distance: 21.4
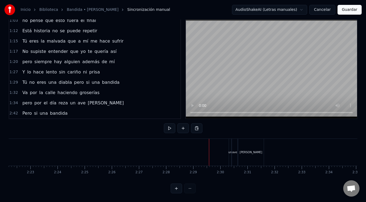
click at [174, 189] on button at bounding box center [176, 189] width 11 height 10
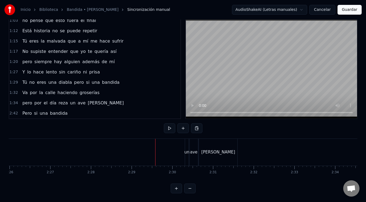
scroll to position [0, 6057]
click at [174, 190] on button at bounding box center [176, 189] width 11 height 10
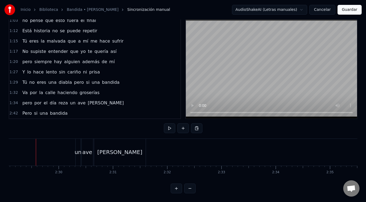
click at [77, 142] on div "un" at bounding box center [78, 152] width 5 height 27
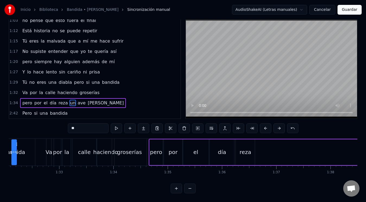
scroll to position [0, 4988]
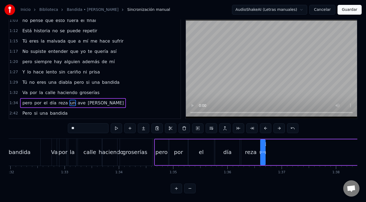
drag, startPoint x: 80, startPoint y: 142, endPoint x: 265, endPoint y: 155, distance: 185.1
click at [265, 155] on div "un" at bounding box center [262, 152] width 5 height 26
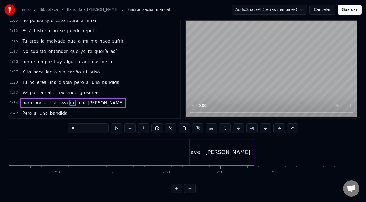
scroll to position [0, 7969]
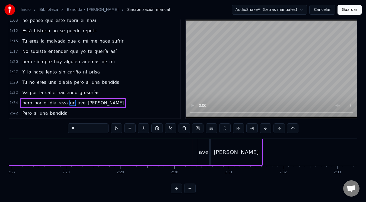
click at [177, 192] on button at bounding box center [176, 189] width 11 height 10
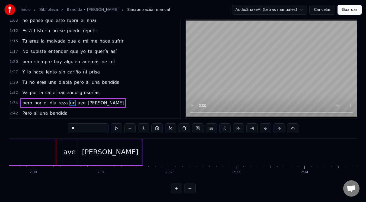
scroll to position [0, 10164]
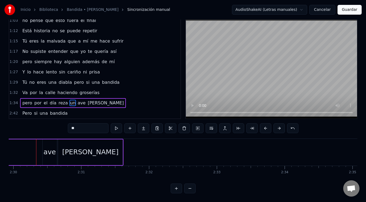
click at [49, 150] on div "ave" at bounding box center [49, 152] width 12 height 10
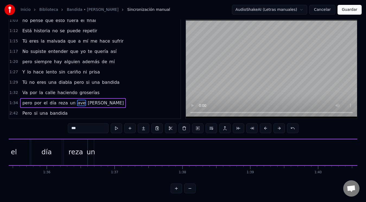
scroll to position [0, 6374]
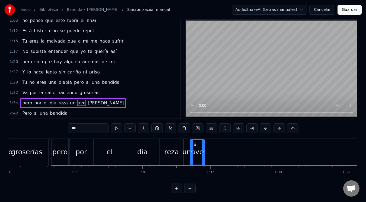
drag, startPoint x: 46, startPoint y: 142, endPoint x: 194, endPoint y: 152, distance: 147.9
click at [194, 152] on div "ave" at bounding box center [197, 152] width 14 height 25
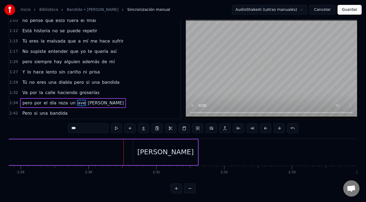
scroll to position [0, 10078]
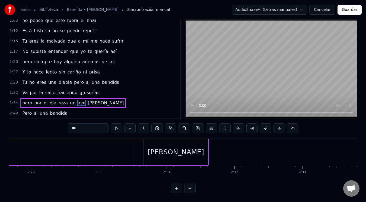
click at [156, 140] on div "[PERSON_NAME]" at bounding box center [175, 152] width 65 height 26
type input "*****"
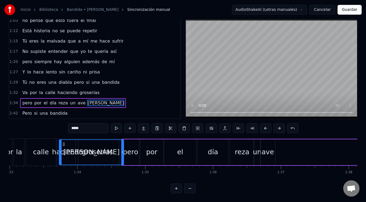
scroll to position [0, 6301]
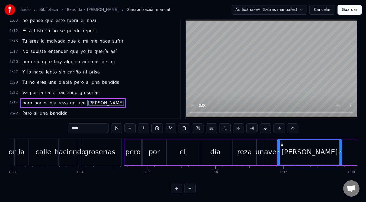
drag, startPoint x: 148, startPoint y: 142, endPoint x: 282, endPoint y: 146, distance: 134.6
click at [282, 146] on div "[PERSON_NAME]" at bounding box center [309, 152] width 64 height 25
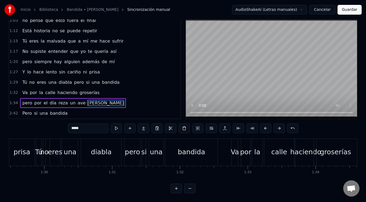
scroll to position [0, 6076]
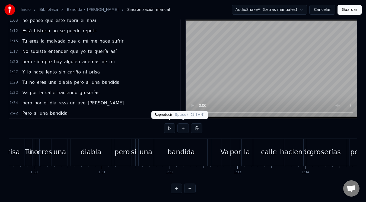
click at [173, 128] on button at bounding box center [169, 128] width 11 height 10
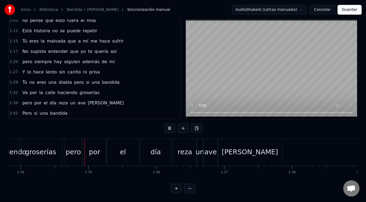
scroll to position [0, 6374]
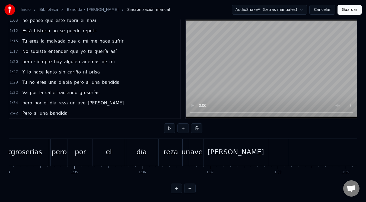
click at [164, 123] on button at bounding box center [169, 128] width 11 height 10
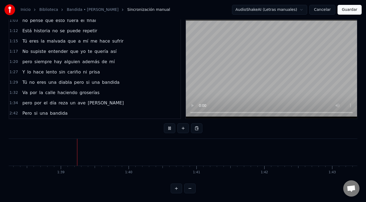
scroll to position [0, 6674]
click at [164, 123] on button at bounding box center [169, 128] width 11 height 10
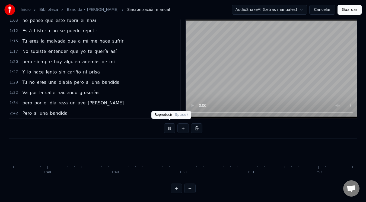
click at [168, 128] on button at bounding box center [169, 128] width 11 height 10
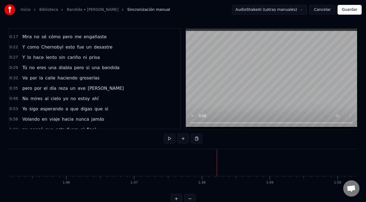
scroll to position [27, 0]
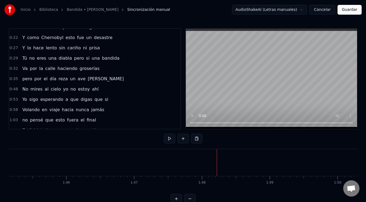
click at [50, 87] on span "cielo" at bounding box center [55, 89] width 11 height 6
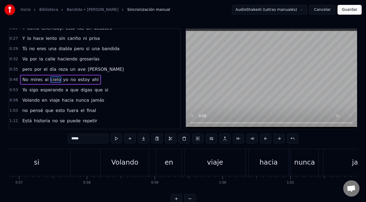
scroll to position [0, 3324]
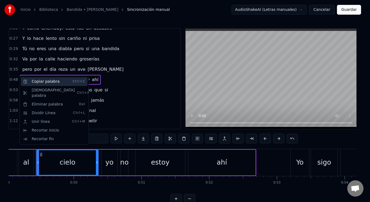
click at [32, 84] on div "Copiar palabra Ctrl+C" at bounding box center [54, 81] width 67 height 9
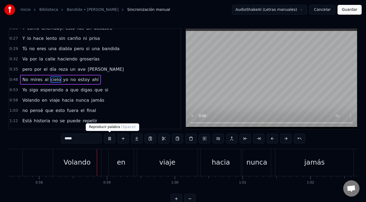
scroll to position [0, 3933]
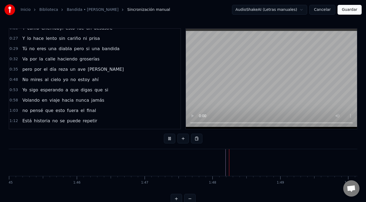
scroll to position [15, 0]
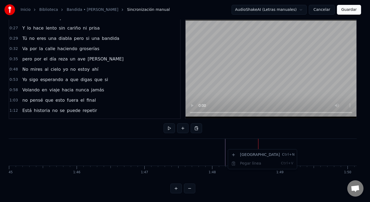
click at [17, 65] on html "Inicio Biblioteca Bandida • [PERSON_NAME] Sincronización manual AudioShakeAI (L…" at bounding box center [185, 96] width 370 height 212
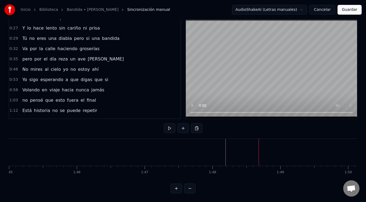
click at [23, 66] on span "No" at bounding box center [25, 69] width 7 height 6
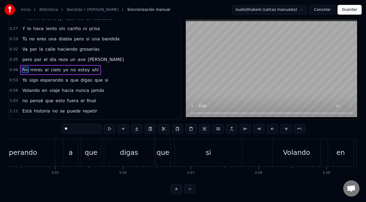
scroll to position [0, 3239]
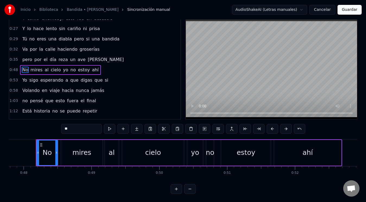
click at [97, 70] on div "0:48 No mires al cielo yo no estoy ahí" at bounding box center [94, 70] width 171 height 10
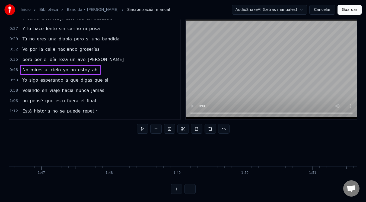
scroll to position [0, 7097]
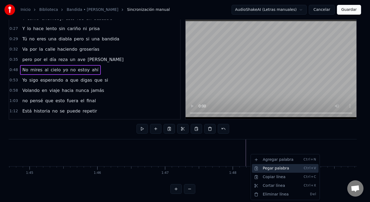
click at [261, 166] on div "Pegar palabra Ctrl+V" at bounding box center [285, 168] width 67 height 9
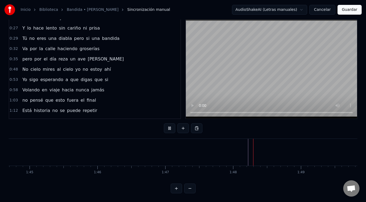
scroll to position [15, 0]
click at [26, 66] on span "No" at bounding box center [25, 69] width 7 height 6
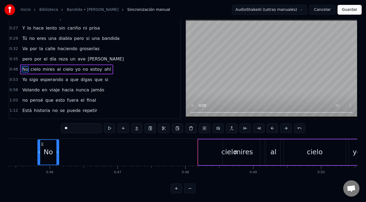
scroll to position [0, 3069]
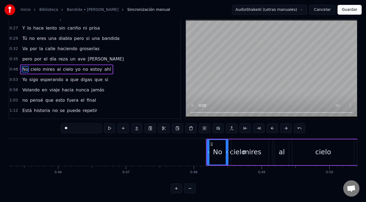
drag, startPoint x: 40, startPoint y: 140, endPoint x: 211, endPoint y: 150, distance: 170.6
click at [151, 125] on button at bounding box center [150, 128] width 11 height 10
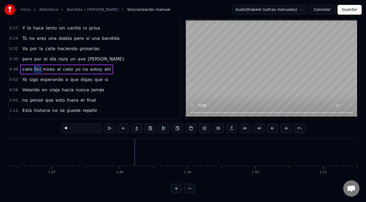
scroll to position [0, 7149]
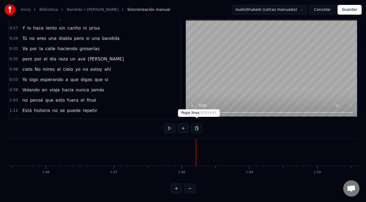
click at [196, 126] on button at bounding box center [196, 128] width 11 height 10
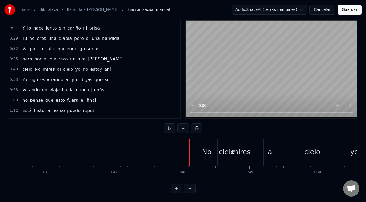
scroll to position [15, 0]
click at [204, 147] on div "No" at bounding box center [206, 152] width 9 height 10
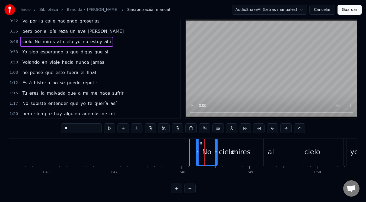
scroll to position [127, 0]
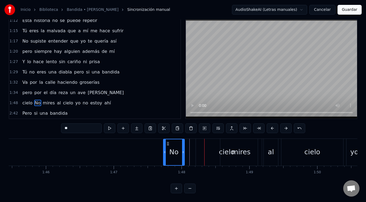
drag, startPoint x: 200, startPoint y: 142, endPoint x: 167, endPoint y: 142, distance: 32.8
click at [167, 142] on icon at bounding box center [168, 144] width 4 height 4
click at [230, 153] on div "mires" at bounding box center [240, 152] width 41 height 27
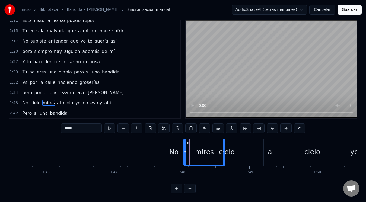
drag, startPoint x: 223, startPoint y: 143, endPoint x: 187, endPoint y: 143, distance: 36.6
click at [187, 143] on icon at bounding box center [188, 144] width 4 height 4
click at [226, 150] on div "cielo" at bounding box center [227, 152] width 16 height 10
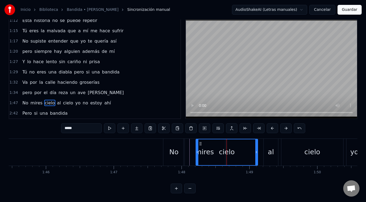
click at [173, 147] on div "No" at bounding box center [173, 152] width 9 height 10
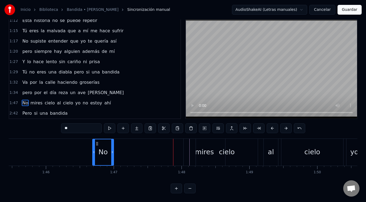
drag, startPoint x: 153, startPoint y: 143, endPoint x: 88, endPoint y: 140, distance: 64.6
click at [95, 142] on icon at bounding box center [97, 144] width 4 height 4
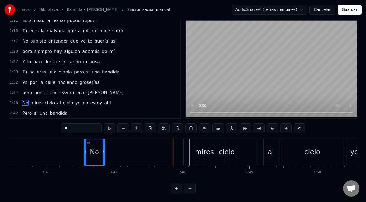
click at [195, 153] on div "mires" at bounding box center [204, 152] width 41 height 27
type input "*****"
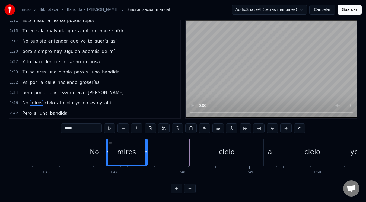
drag, startPoint x: 187, startPoint y: 143, endPoint x: 109, endPoint y: 144, distance: 77.8
click at [109, 144] on div "mires" at bounding box center [126, 152] width 41 height 26
click at [191, 151] on div "No mires cielo al cielo yo no estoy ahí" at bounding box center [293, 152] width 418 height 27
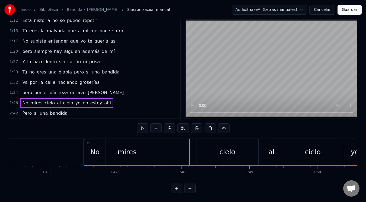
click at [209, 152] on div "cielo" at bounding box center [227, 152] width 62 height 26
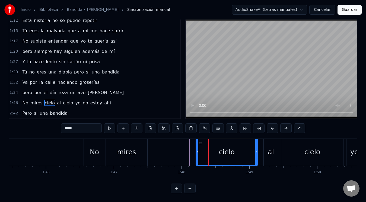
click at [264, 155] on div "al" at bounding box center [271, 152] width 14 height 27
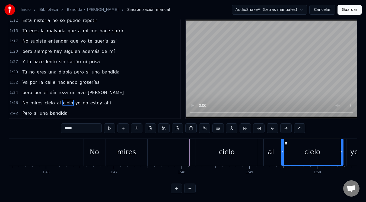
click at [266, 143] on div "al" at bounding box center [271, 152] width 14 height 27
click at [266, 141] on div "al" at bounding box center [271, 152] width 14 height 27
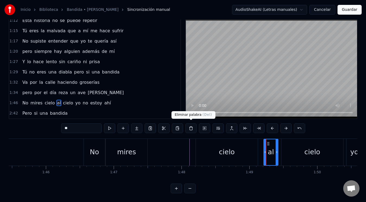
click at [192, 127] on button at bounding box center [190, 128] width 11 height 10
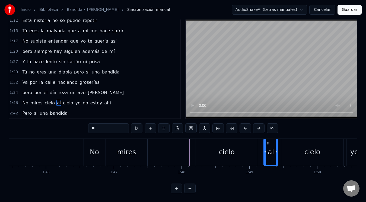
click at [267, 145] on circle at bounding box center [267, 145] width 0 height 0
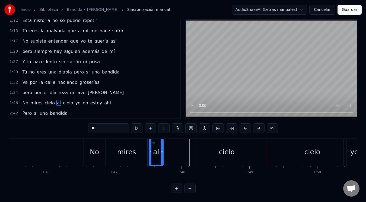
drag, startPoint x: 268, startPoint y: 143, endPoint x: 153, endPoint y: 147, distance: 114.8
click at [153, 147] on div "al" at bounding box center [156, 152] width 14 height 26
click at [303, 151] on div "cielo" at bounding box center [312, 152] width 62 height 27
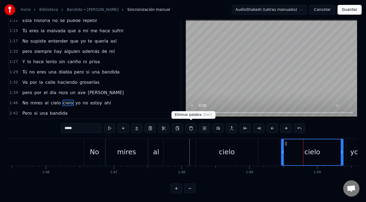
click at [190, 127] on button at bounding box center [190, 128] width 11 height 10
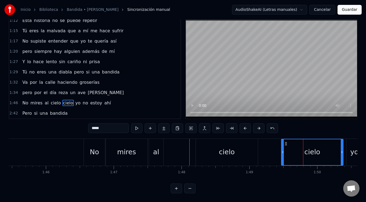
click at [291, 148] on div "cielo" at bounding box center [311, 152] width 61 height 26
type input "**"
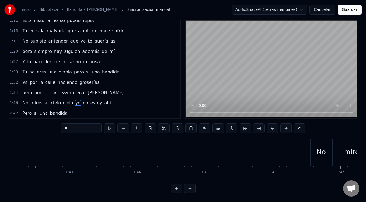
scroll to position [0, 6994]
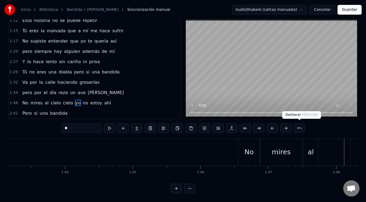
click at [298, 126] on button at bounding box center [299, 128] width 11 height 10
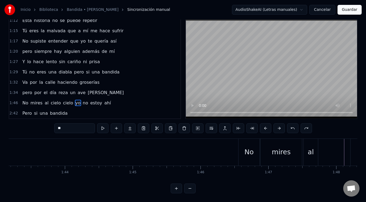
click at [298, 126] on button at bounding box center [292, 128] width 11 height 10
click at [294, 126] on button at bounding box center [292, 128] width 11 height 10
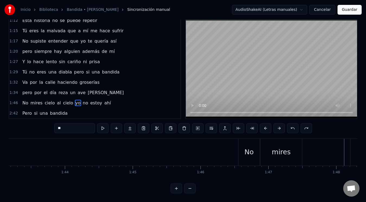
click at [294, 126] on button at bounding box center [292, 128] width 11 height 10
click at [293, 126] on button at bounding box center [292, 128] width 11 height 10
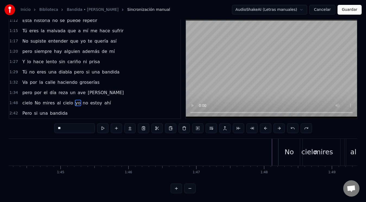
scroll to position [0, 7087]
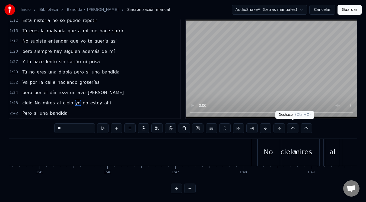
click at [290, 126] on button at bounding box center [292, 128] width 11 height 10
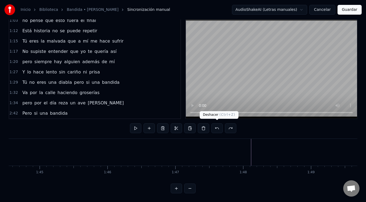
click at [216, 126] on button at bounding box center [216, 128] width 11 height 10
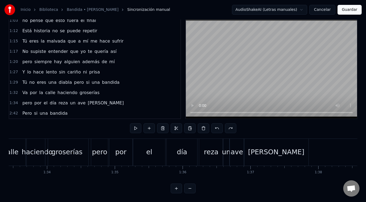
scroll to position [0, 6354]
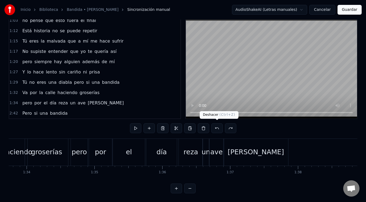
click at [218, 129] on button at bounding box center [216, 128] width 11 height 10
click at [217, 126] on button at bounding box center [216, 128] width 11 height 10
click at [232, 126] on button at bounding box center [230, 128] width 11 height 10
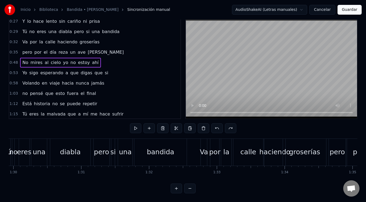
scroll to position [35, 0]
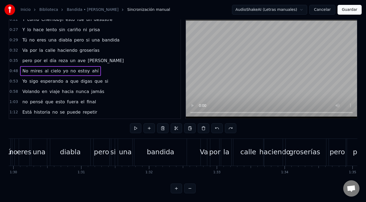
click at [22, 68] on span "No" at bounding box center [25, 71] width 7 height 6
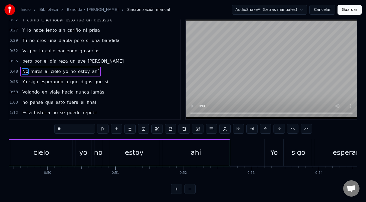
scroll to position [0, 3239]
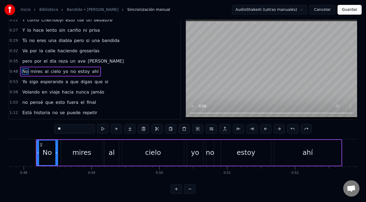
click at [114, 71] on div "0:48 No mires al cielo yo no estoy ahí" at bounding box center [94, 71] width 171 height 10
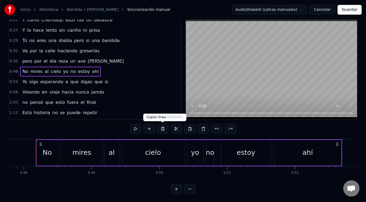
click at [162, 130] on button at bounding box center [162, 129] width 11 height 10
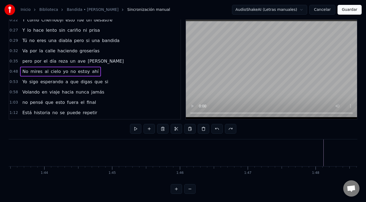
scroll to position [0, 7087]
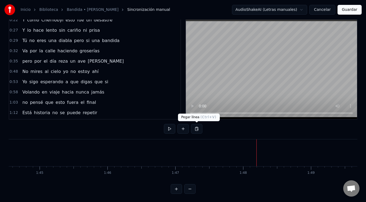
click at [199, 130] on button at bounding box center [196, 129] width 11 height 10
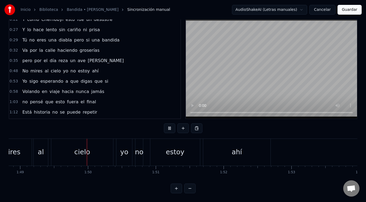
scroll to position [0, 7395]
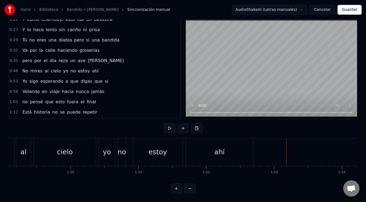
click at [24, 78] on span "Yo" at bounding box center [25, 81] width 6 height 6
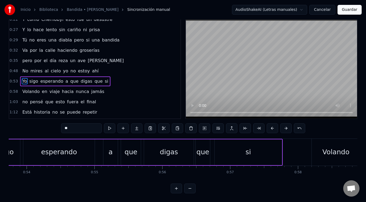
scroll to position [0, 3579]
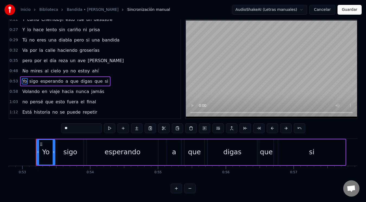
click at [115, 83] on div "0:[DEMOGRAPHIC_DATA] sigo esperando a que digas que si" at bounding box center [94, 81] width 171 height 10
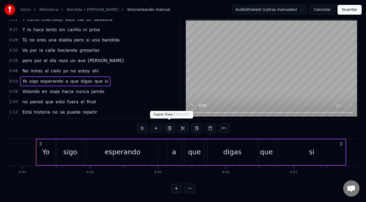
click at [168, 126] on button at bounding box center [169, 128] width 11 height 10
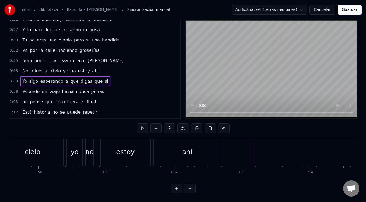
scroll to position [0, 7438]
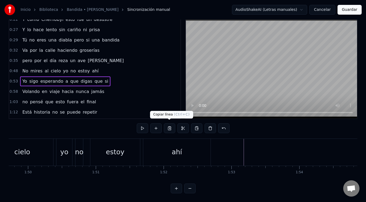
click at [173, 128] on button at bounding box center [169, 128] width 11 height 10
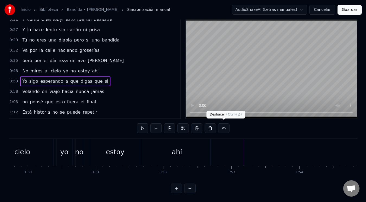
click at [226, 126] on button at bounding box center [223, 128] width 11 height 10
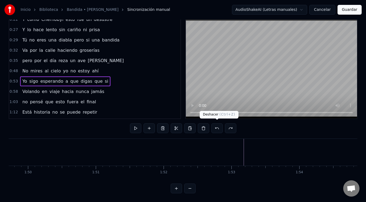
click at [217, 126] on button at bounding box center [216, 128] width 11 height 10
click at [233, 126] on button at bounding box center [230, 128] width 11 height 10
click at [232, 126] on button at bounding box center [230, 128] width 11 height 10
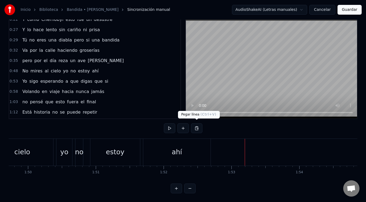
click at [198, 128] on button at bounding box center [196, 128] width 11 height 10
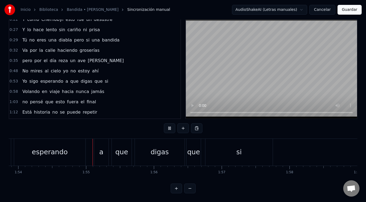
scroll to position [0, 7741]
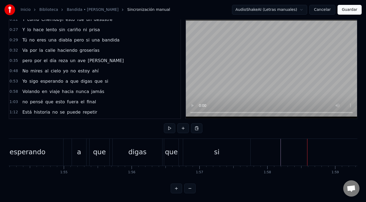
click at [29, 88] on span "Volando" at bounding box center [31, 91] width 18 height 6
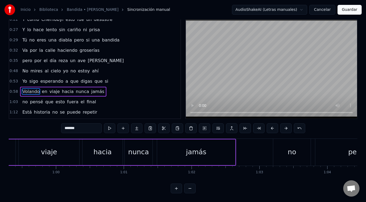
scroll to position [0, 3918]
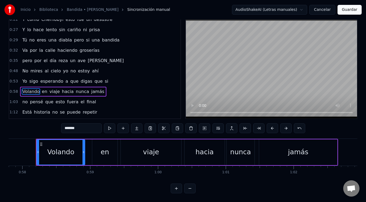
click at [118, 97] on div "1:03 no pensé que esto fuera el final" at bounding box center [94, 102] width 171 height 10
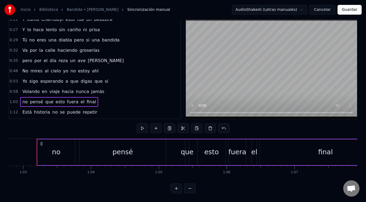
scroll to position [0, 4257]
click at [31, 89] on span "Volando" at bounding box center [31, 91] width 18 height 6
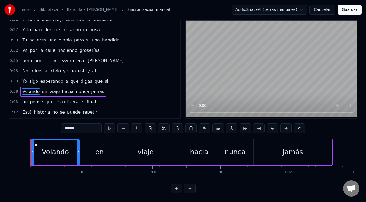
scroll to position [0, 3918]
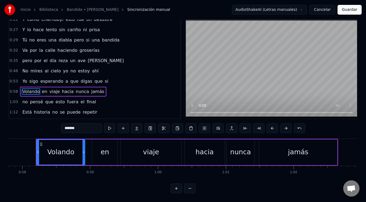
click at [99, 88] on div "0:58 Volando en viaje hacia nunca jamás" at bounding box center [94, 92] width 171 height 10
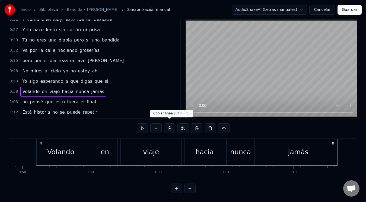
click at [169, 126] on button at bounding box center [169, 128] width 11 height 10
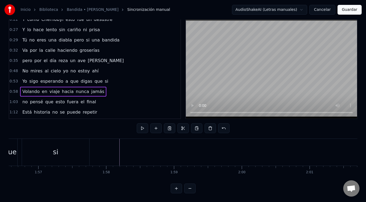
scroll to position [0, 7912]
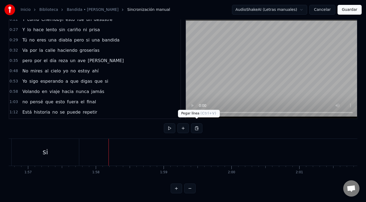
click at [196, 127] on button at bounding box center [196, 128] width 11 height 10
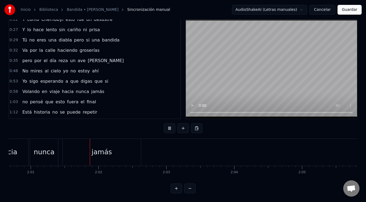
scroll to position [0, 8207]
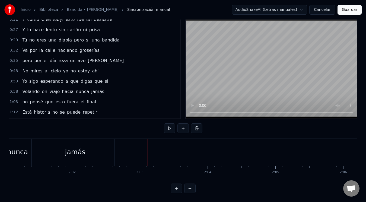
click at [25, 99] on span "no" at bounding box center [25, 102] width 7 height 6
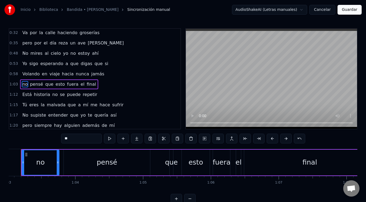
scroll to position [0, 4257]
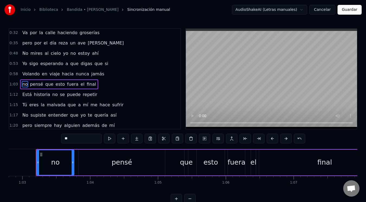
click at [93, 87] on div "1:03 no pensé que esto fuera el final" at bounding box center [94, 84] width 171 height 10
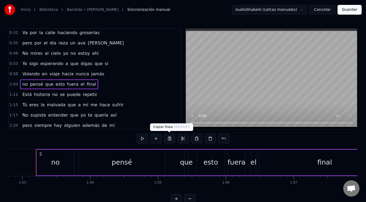
click at [168, 138] on button at bounding box center [169, 139] width 11 height 10
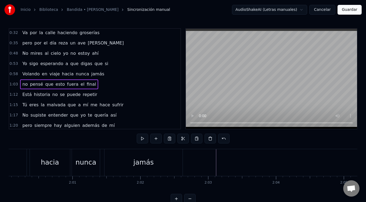
scroll to position [0, 8139]
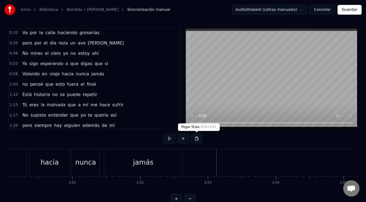
click at [196, 141] on button at bounding box center [196, 139] width 11 height 10
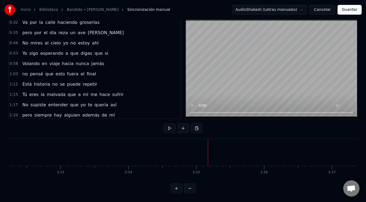
scroll to position [0, 8882]
click at [23, 40] on span "No" at bounding box center [25, 43] width 7 height 6
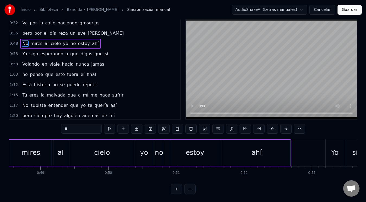
scroll to position [0, 3239]
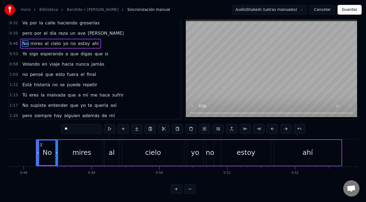
click at [102, 43] on div "0:48 No mires al cielo yo no estoy ahí" at bounding box center [94, 44] width 171 height 10
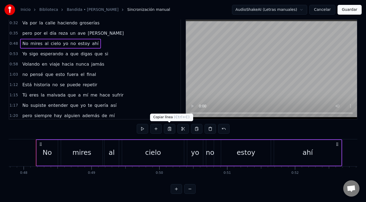
click at [171, 128] on button at bounding box center [169, 129] width 11 height 10
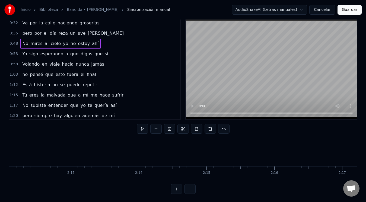
scroll to position [0, 8923]
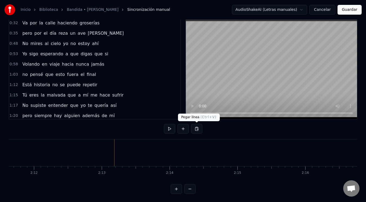
click at [193, 129] on button at bounding box center [196, 129] width 11 height 10
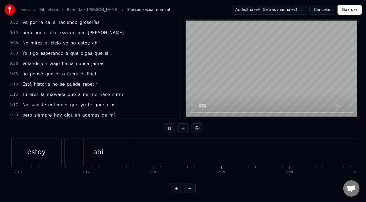
scroll to position [0, 9226]
click at [25, 50] on span "Yo" at bounding box center [25, 53] width 6 height 6
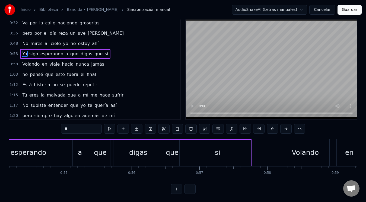
scroll to position [0, 3579]
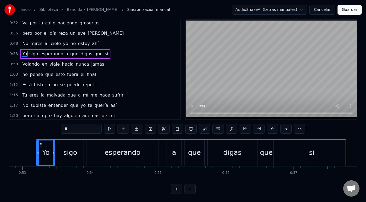
click at [103, 55] on div "0:[DEMOGRAPHIC_DATA] sigo esperando a que digas que si" at bounding box center [94, 54] width 171 height 10
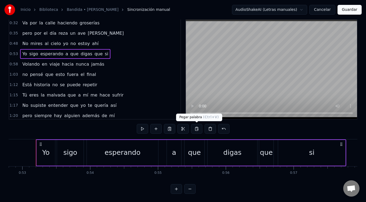
click at [195, 130] on button at bounding box center [196, 129] width 11 height 10
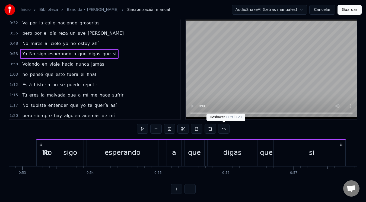
click at [222, 129] on button at bounding box center [223, 129] width 11 height 10
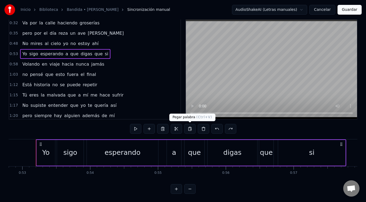
click at [189, 129] on button at bounding box center [189, 129] width 11 height 10
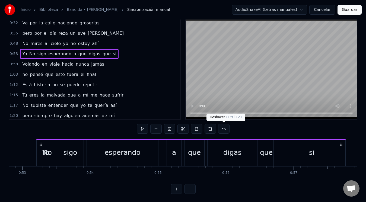
click at [223, 127] on button at bounding box center [223, 129] width 11 height 10
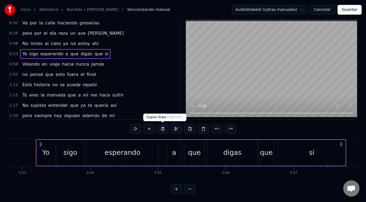
click at [164, 130] on button at bounding box center [162, 129] width 11 height 10
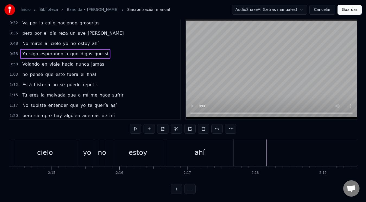
scroll to position [0, 9140]
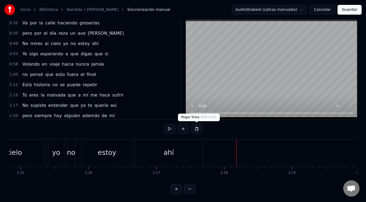
click at [198, 129] on button at bounding box center [196, 129] width 11 height 10
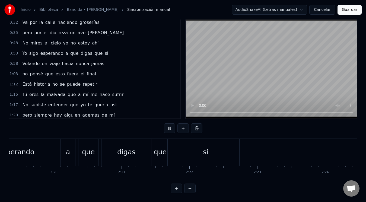
scroll to position [0, 9447]
click at [27, 60] on span "Volando" at bounding box center [31, 63] width 18 height 6
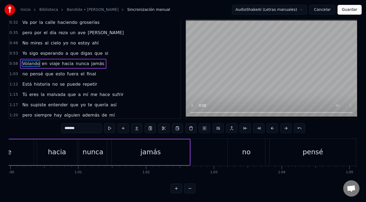
scroll to position [0, 3918]
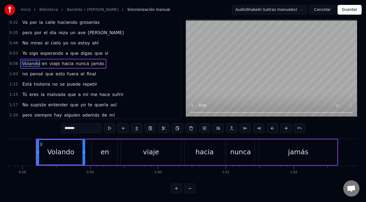
click at [100, 60] on div "0:58 Volando en viaje hacia nunca jamás" at bounding box center [94, 64] width 171 height 10
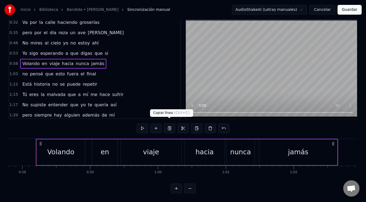
click at [169, 125] on button at bounding box center [169, 128] width 11 height 10
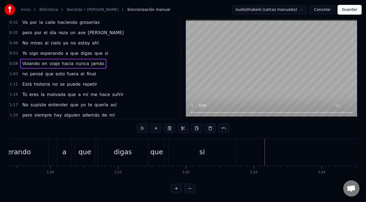
scroll to position [0, 9490]
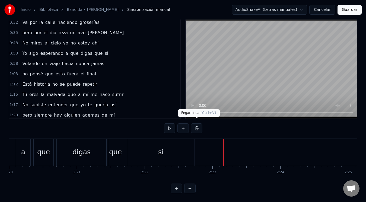
click at [196, 123] on button at bounding box center [196, 128] width 11 height 10
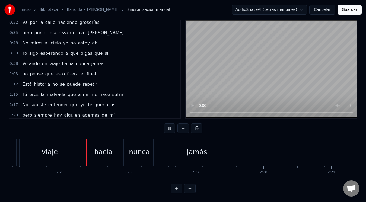
scroll to position [0, 9794]
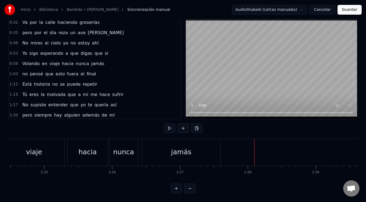
click at [24, 71] on span "no" at bounding box center [25, 74] width 7 height 6
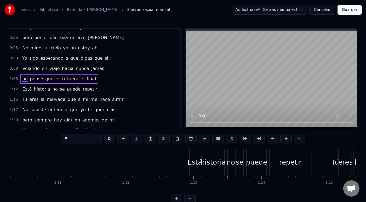
scroll to position [0, 4257]
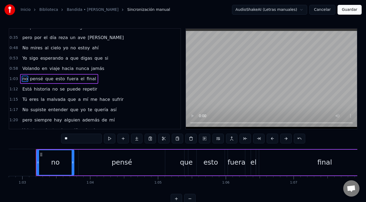
click at [95, 81] on div "1:03 no pensé que esto fuera el final" at bounding box center [94, 79] width 171 height 10
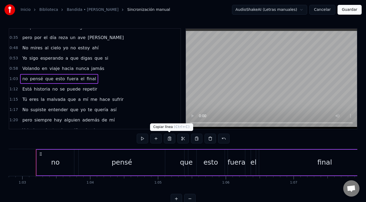
click at [166, 138] on button at bounding box center [169, 139] width 11 height 10
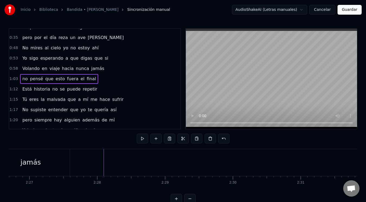
scroll to position [0, 9975]
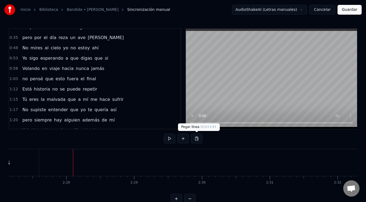
click at [198, 139] on button at bounding box center [196, 139] width 11 height 10
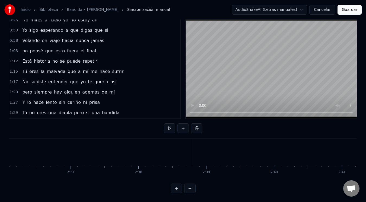
scroll to position [95, 0]
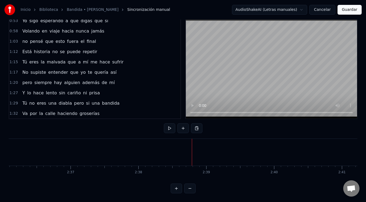
click at [23, 90] on span "Y" at bounding box center [24, 93] width 4 height 6
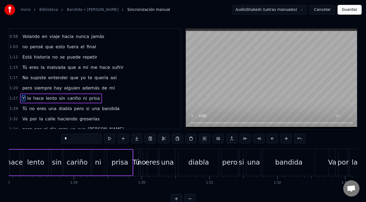
scroll to position [0, 5926]
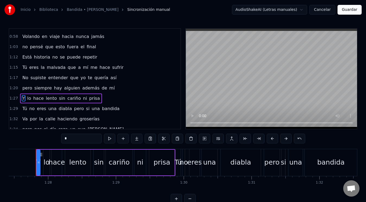
click at [105, 97] on div "1:27 Y lo hace lento sin cariño ni prisa" at bounding box center [94, 98] width 171 height 10
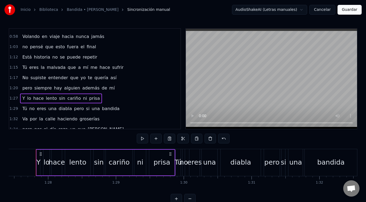
click at [29, 111] on span "no" at bounding box center [32, 108] width 7 height 6
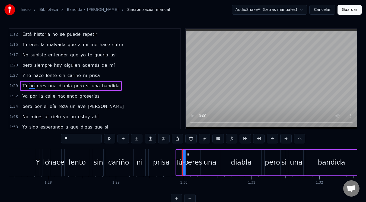
scroll to position [130, 0]
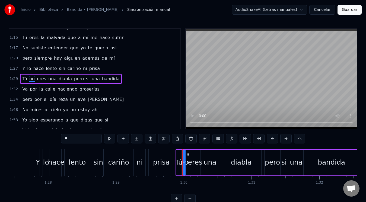
click at [24, 70] on div "Y lo hace lento sin cariño ni [PERSON_NAME]" at bounding box center [61, 69] width 82 height 10
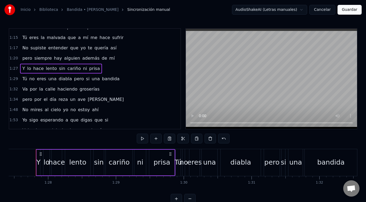
click at [26, 76] on span "Tú" at bounding box center [25, 79] width 6 height 6
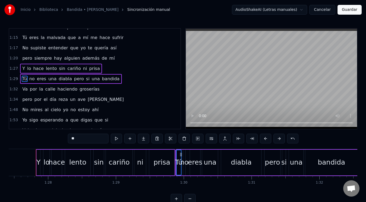
click at [29, 89] on span "por" at bounding box center [33, 89] width 8 height 6
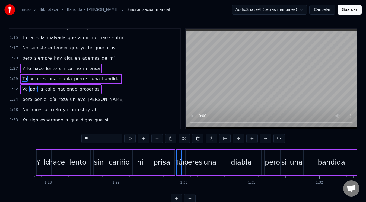
click at [26, 99] on span "pero" at bounding box center [27, 99] width 11 height 6
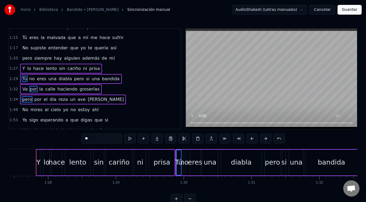
click at [119, 98] on div "1:34 pero por el día reza un ave [PERSON_NAME]" at bounding box center [94, 99] width 171 height 10
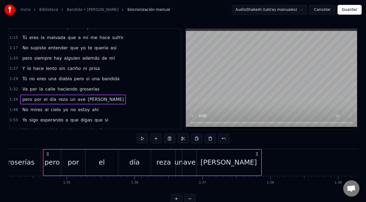
scroll to position [0, 6389]
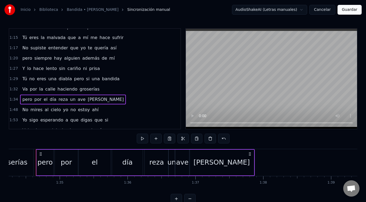
click at [59, 69] on span "sin" at bounding box center [62, 68] width 7 height 6
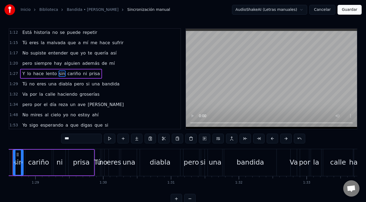
scroll to position [0, 5983]
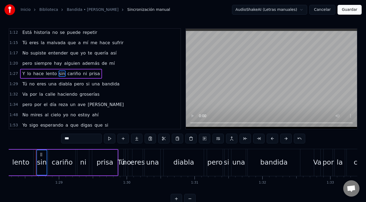
click at [37, 81] on span "eres" at bounding box center [41, 84] width 10 height 6
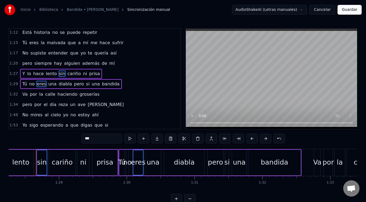
scroll to position [120, 0]
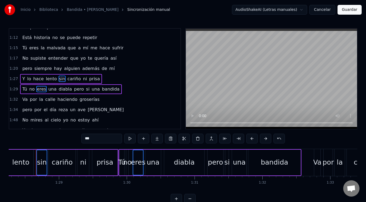
click at [39, 97] on span "la" at bounding box center [41, 99] width 5 height 6
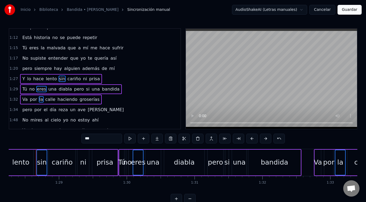
click at [39, 109] on span "por" at bounding box center [38, 110] width 8 height 6
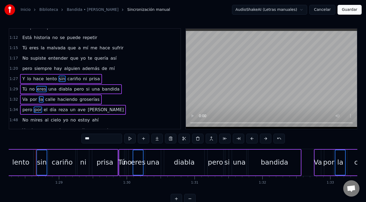
click at [106, 105] on div "1:34 pero por el día reza un ave [PERSON_NAME]" at bounding box center [94, 110] width 171 height 10
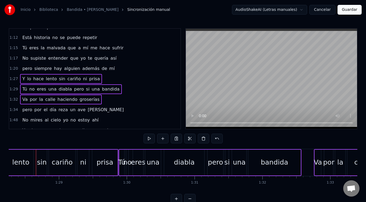
click at [77, 113] on span "ave" at bounding box center [81, 110] width 9 height 6
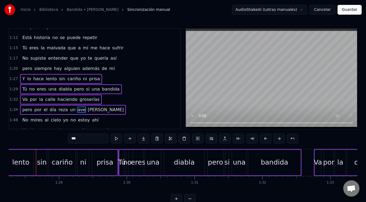
scroll to position [151, 0]
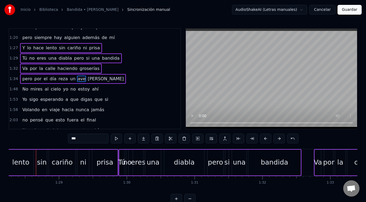
click at [99, 82] on div "1:34 pero por el día reza un ave [PERSON_NAME]" at bounding box center [94, 79] width 171 height 10
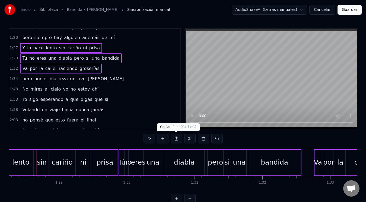
click at [175, 137] on button at bounding box center [176, 139] width 11 height 10
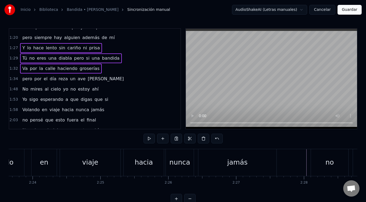
scroll to position [0, 9718]
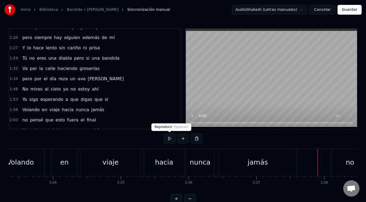
click at [170, 139] on button at bounding box center [169, 139] width 11 height 10
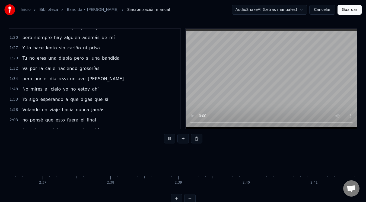
scroll to position [0, 10626]
click at [164, 134] on button at bounding box center [169, 139] width 11 height 10
click at [197, 137] on button at bounding box center [196, 139] width 11 height 10
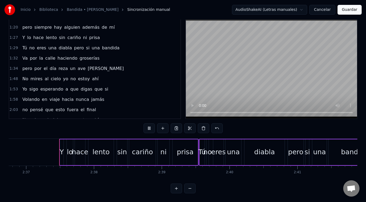
scroll to position [15, 0]
drag, startPoint x: 61, startPoint y: 151, endPoint x: 55, endPoint y: 151, distance: 6.5
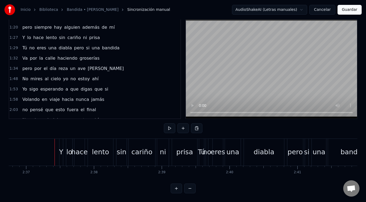
click at [61, 147] on div "Y" at bounding box center [61, 152] width 4 height 10
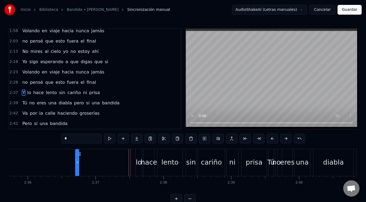
scroll to position [0, 10549]
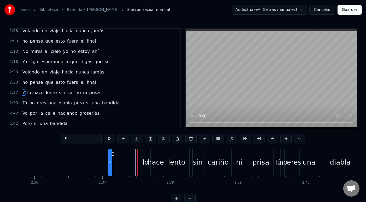
drag, startPoint x: 63, startPoint y: 154, endPoint x: 112, endPoint y: 158, distance: 49.2
drag, startPoint x: 111, startPoint y: 162, endPoint x: 127, endPoint y: 163, distance: 16.6
click at [127, 163] on icon at bounding box center [127, 162] width 2 height 4
drag, startPoint x: 113, startPoint y: 155, endPoint x: 127, endPoint y: 155, distance: 13.8
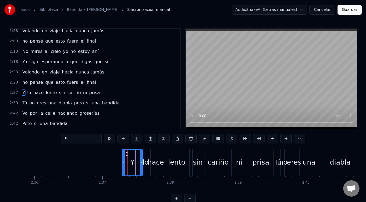
click at [127, 155] on icon at bounding box center [127, 154] width 4 height 4
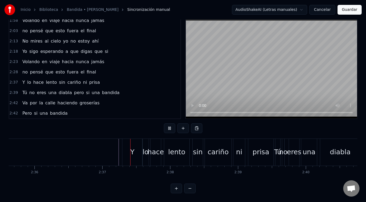
scroll to position [15, 0]
click at [133, 154] on div "Y" at bounding box center [132, 152] width 20 height 27
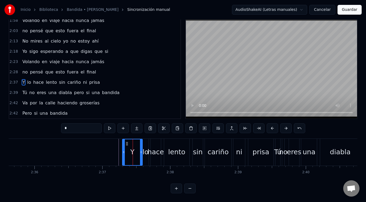
scroll to position [0, 0]
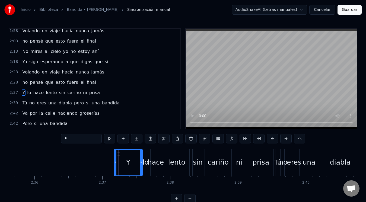
drag, startPoint x: 124, startPoint y: 162, endPoint x: 116, endPoint y: 162, distance: 8.4
click at [116, 162] on icon at bounding box center [115, 162] width 2 height 4
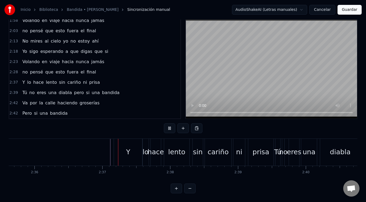
scroll to position [15, 0]
click at [126, 153] on div "Y" at bounding box center [128, 152] width 28 height 27
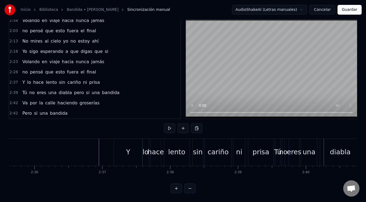
click at [133, 151] on div "Y" at bounding box center [128, 152] width 28 height 27
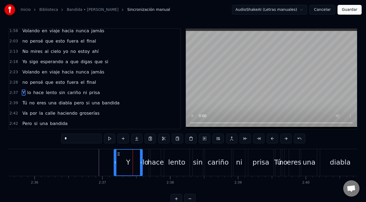
click at [145, 157] on div "lo" at bounding box center [145, 162] width 6 height 27
type input "**"
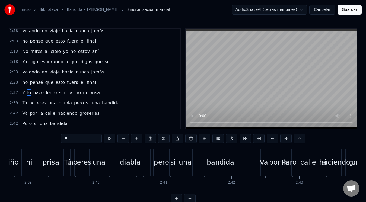
scroll to position [0, 10862]
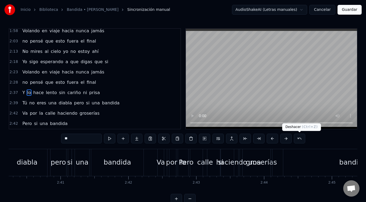
click at [301, 139] on button at bounding box center [299, 139] width 11 height 10
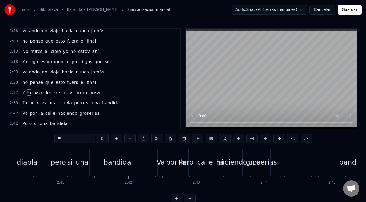
click at [301, 139] on button at bounding box center [305, 139] width 11 height 10
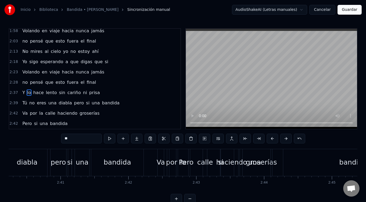
click at [301, 139] on button at bounding box center [299, 139] width 11 height 10
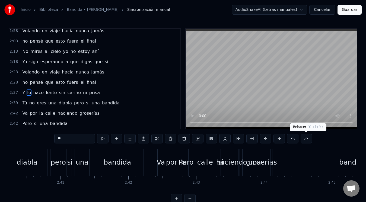
click at [306, 139] on button at bounding box center [305, 139] width 11 height 10
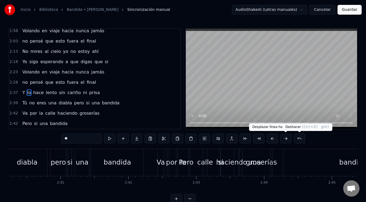
click at [296, 139] on button at bounding box center [299, 139] width 11 height 10
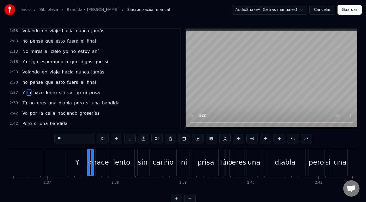
scroll to position [0, 10573]
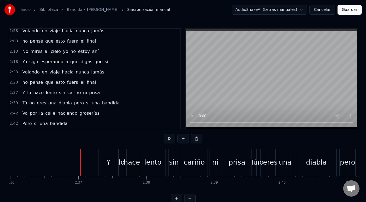
click at [101, 163] on div "Y" at bounding box center [108, 162] width 20 height 27
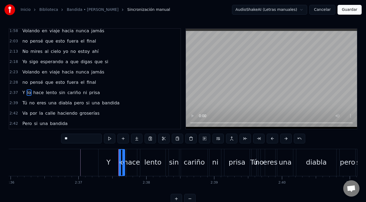
click at [114, 165] on div "Y" at bounding box center [108, 162] width 20 height 27
click at [111, 164] on div "Y" at bounding box center [108, 162] width 20 height 27
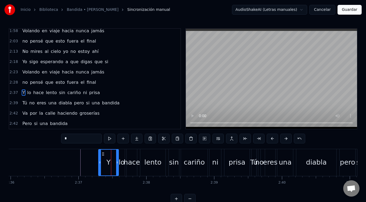
type input "**"
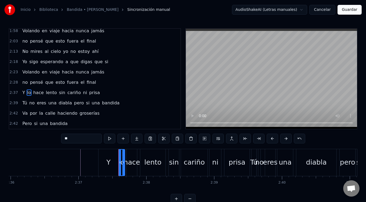
click at [102, 116] on div "2:42 Va por la calle haciendo groserías" at bounding box center [94, 113] width 171 height 10
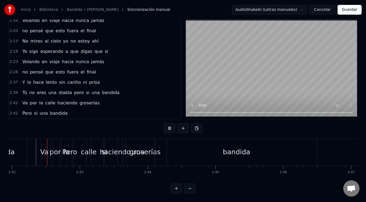
scroll to position [15, 0]
drag, startPoint x: 211, startPoint y: 152, endPoint x: 268, endPoint y: 152, distance: 57.5
click at [268, 152] on div "bandida" at bounding box center [236, 152] width 161 height 27
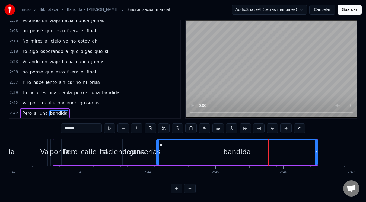
drag, startPoint x: 232, startPoint y: 147, endPoint x: 263, endPoint y: 147, distance: 30.9
click at [263, 147] on div "bandida" at bounding box center [237, 152] width 160 height 25
click at [47, 147] on div "Va" at bounding box center [44, 152] width 8 height 10
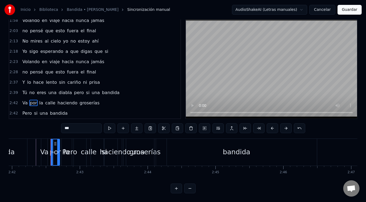
click at [47, 148] on div "Va" at bounding box center [44, 152] width 8 height 10
click at [46, 148] on div "Va" at bounding box center [44, 152] width 8 height 10
type input "***"
drag, startPoint x: 104, startPoint y: 101, endPoint x: 56, endPoint y: 104, distance: 48.3
click at [56, 104] on div "2:42 Va por la calle haciendo groserías" at bounding box center [94, 103] width 171 height 10
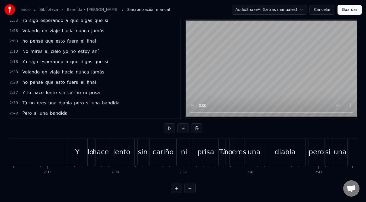
scroll to position [0, 10594]
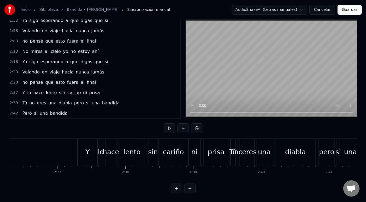
click at [73, 131] on div "0:08 Fuerón más de mil veces que yo intenté olvidarte 0:12 El perfume de Chanel…" at bounding box center [183, 105] width 348 height 175
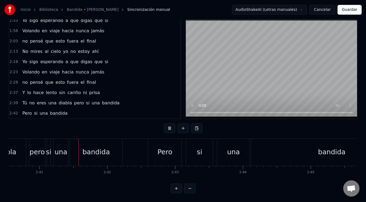
scroll to position [0, 10900]
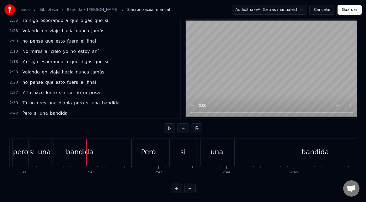
click at [91, 147] on div "bandida" at bounding box center [79, 152] width 27 height 10
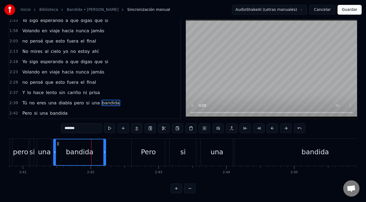
click at [73, 103] on span "pero" at bounding box center [78, 103] width 11 height 6
type input "****"
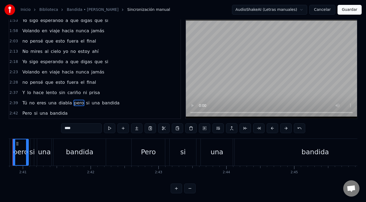
scroll to position [0, 10877]
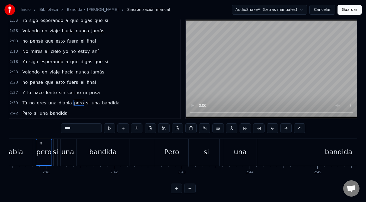
click at [85, 102] on span "si" at bounding box center [87, 103] width 5 height 6
click at [91, 102] on span "una" at bounding box center [95, 103] width 9 height 6
click at [101, 102] on span "bandida" at bounding box center [110, 103] width 19 height 6
click at [75, 101] on span "pero" at bounding box center [78, 103] width 11 height 6
drag, startPoint x: 107, startPoint y: 102, endPoint x: 80, endPoint y: 102, distance: 26.6
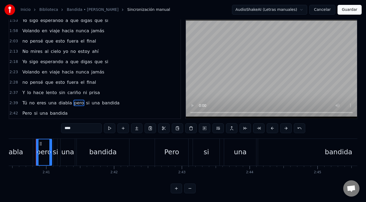
click at [80, 102] on div "Tú no eres una diabla pero si una bandida" at bounding box center [70, 103] width 101 height 10
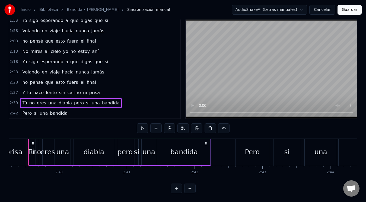
scroll to position [0, 10789]
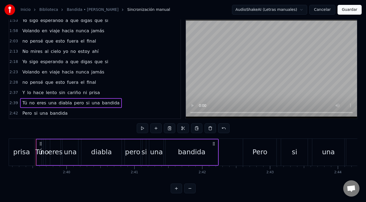
click at [75, 102] on span "pero" at bounding box center [78, 103] width 11 height 6
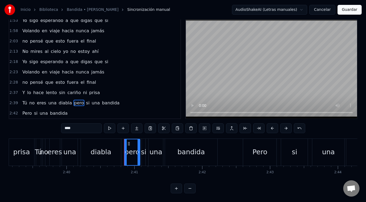
click at [128, 142] on icon at bounding box center [129, 144] width 4 height 4
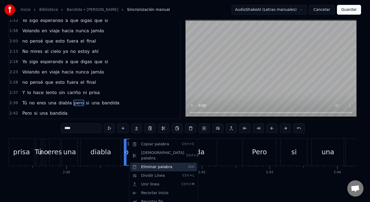
click at [151, 163] on div "Eliminar palabra Del" at bounding box center [163, 167] width 67 height 9
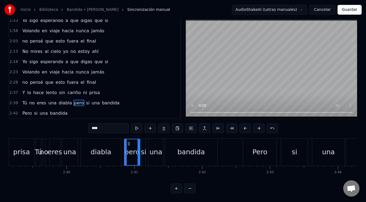
click at [130, 143] on icon at bounding box center [129, 144] width 4 height 4
click at [142, 148] on div "si" at bounding box center [143, 152] width 5 height 10
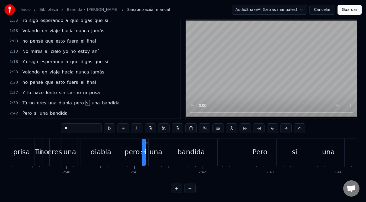
click at [175, 151] on div "bandida" at bounding box center [191, 152] width 52 height 27
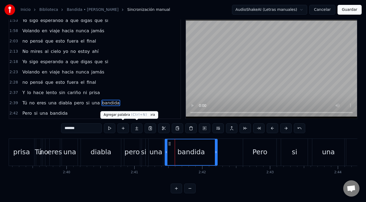
type input "****"
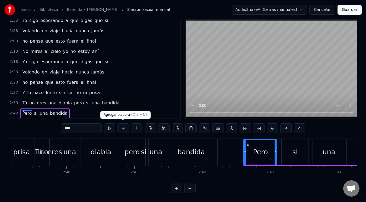
scroll to position [15, 0]
click at [104, 102] on div "Tú no eres una diabla pero si una bandida" at bounding box center [70, 103] width 101 height 10
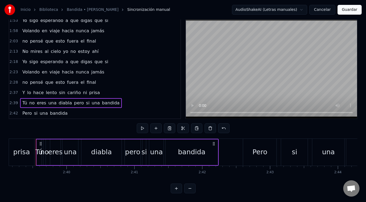
click at [104, 102] on div "Tú no eres una diabla pero si una bandida" at bounding box center [70, 103] width 101 height 10
click at [104, 100] on span "bandida" at bounding box center [110, 103] width 19 height 6
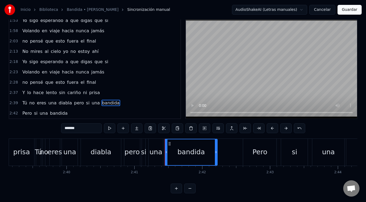
scroll to position [12, 0]
click at [104, 100] on span "bandida" at bounding box center [110, 103] width 19 height 6
click at [192, 127] on button at bounding box center [190, 128] width 11 height 10
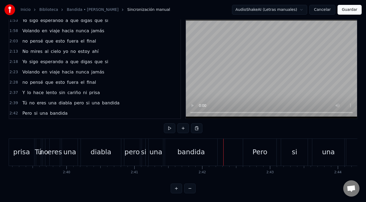
click at [196, 152] on div "bandida" at bounding box center [190, 152] width 27 height 10
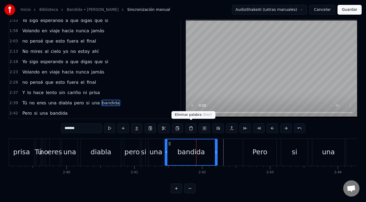
click at [191, 128] on button at bounding box center [190, 128] width 11 height 10
click at [189, 151] on div "bandida" at bounding box center [190, 152] width 27 height 10
click at [190, 129] on button at bounding box center [190, 128] width 11 height 10
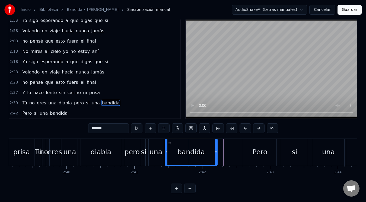
click at [184, 144] on div "bandida" at bounding box center [191, 152] width 52 height 26
click at [170, 143] on circle at bounding box center [170, 143] width 0 height 0
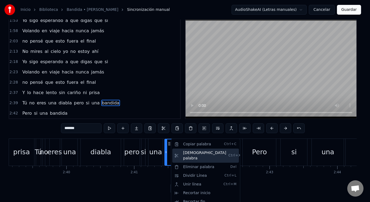
click at [180, 151] on div "Cortar palabra Ctrl+X" at bounding box center [205, 156] width 67 height 14
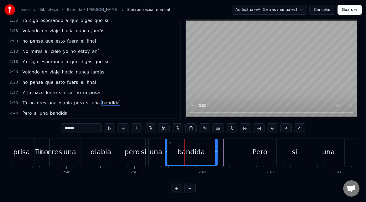
click at [180, 151] on div "bandida" at bounding box center [190, 152] width 27 height 10
click at [32, 131] on div "0:08 Fuerón más de mil veces que yo intenté olvidarte 0:12 El perfume de Chanel…" at bounding box center [183, 105] width 348 height 175
click at [31, 140] on div "prisa" at bounding box center [21, 152] width 25 height 27
type input "*****"
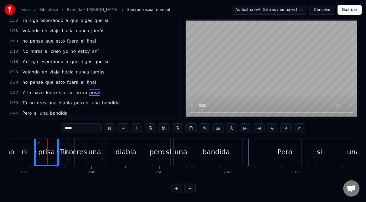
scroll to position [0, 10762]
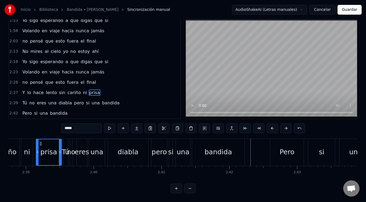
click at [47, 129] on div "0:08 Fuerón más de mil veces que yo intenté olvidarte 0:12 El perfume de Chanel…" at bounding box center [183, 105] width 348 height 175
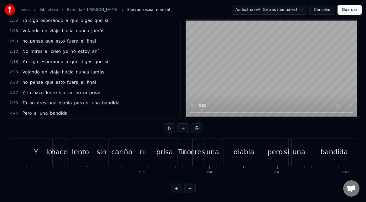
scroll to position [0, 10625]
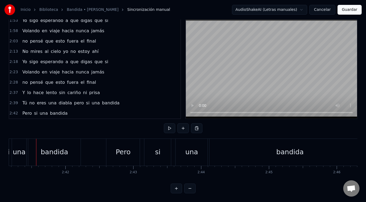
scroll to position [0, 10759]
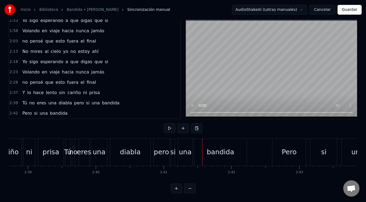
click at [35, 125] on div "0:08 Fuerón más de mil veces que yo intenté olvidarte 0:12 El perfume de Chanel…" at bounding box center [183, 105] width 348 height 175
click at [66, 154] on div "Tú" at bounding box center [67, 152] width 5 height 27
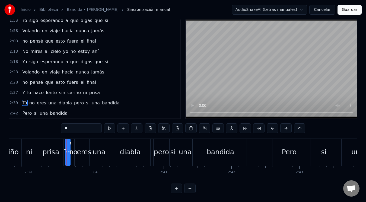
click at [221, 156] on div "bandida" at bounding box center [220, 152] width 52 height 27
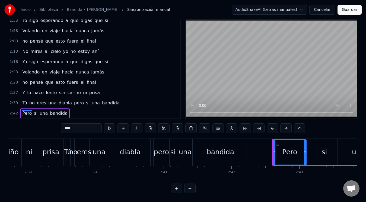
click at [220, 150] on div "bandida" at bounding box center [220, 152] width 27 height 10
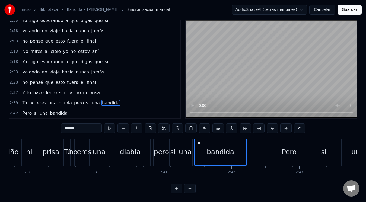
click at [189, 151] on div "una" at bounding box center [185, 152] width 13 height 10
click at [172, 150] on div "si" at bounding box center [172, 152] width 5 height 10
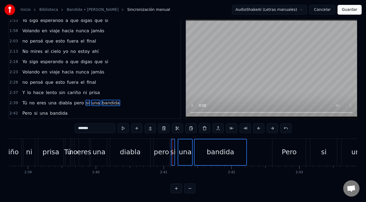
click at [164, 150] on div "pero" at bounding box center [161, 152] width 15 height 10
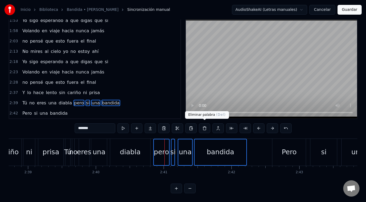
click at [205, 127] on button at bounding box center [204, 128] width 11 height 10
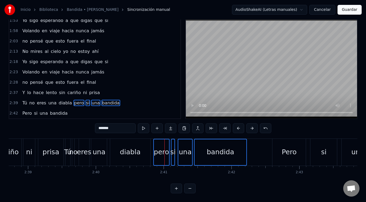
click at [91, 101] on span "una" at bounding box center [95, 103] width 9 height 6
type input "***"
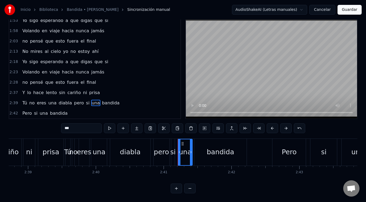
click at [162, 109] on div "2:42 Pero si una bandida" at bounding box center [94, 113] width 171 height 10
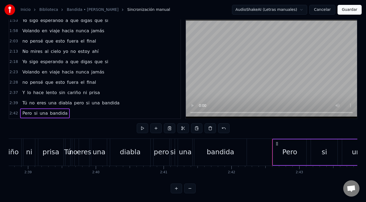
click at [58, 101] on span "diabla" at bounding box center [65, 103] width 14 height 6
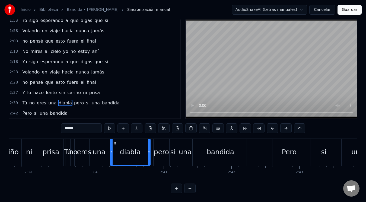
click at [119, 100] on div "2:39 Tú no eres una diabla pero si una bandida" at bounding box center [94, 103] width 171 height 10
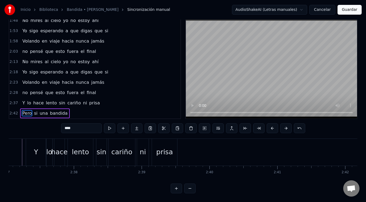
scroll to position [0, 10625]
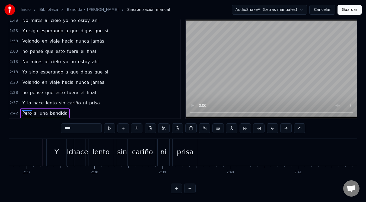
click at [46, 133] on div "0:08 Fuerón más de mil veces que yo intenté olvidarte 0:12 El perfume de Chanel…" at bounding box center [183, 105] width 348 height 175
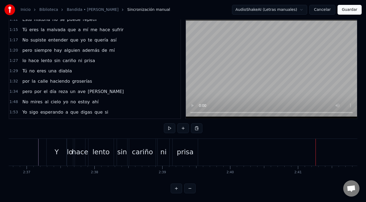
scroll to position [101, 0]
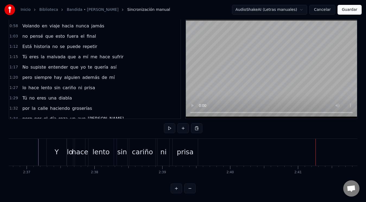
click at [67, 93] on div "Tú no eres una diabla" at bounding box center [47, 98] width 54 height 10
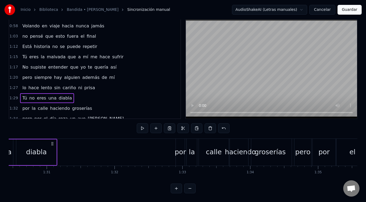
scroll to position [0, 6066]
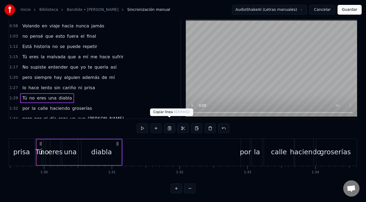
click at [169, 126] on button at bounding box center [169, 128] width 11 height 10
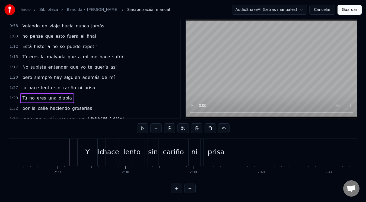
scroll to position [0, 10604]
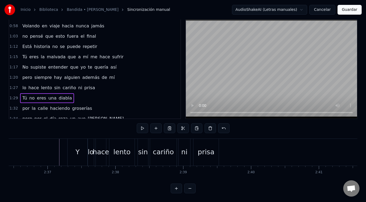
click at [219, 144] on div "Y lo hace lento sin cariño ni [PERSON_NAME]" at bounding box center [143, 152] width 153 height 27
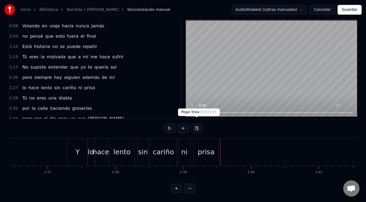
click at [197, 125] on button at bounding box center [196, 128] width 11 height 10
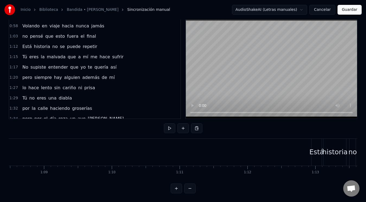
scroll to position [0, 4621]
click at [344, 16] on div "Inicio Biblioteca Bandida • [PERSON_NAME] Sincronización manual AudioShakeAI (L…" at bounding box center [183, 10] width 366 height 20
click at [344, 12] on button "Guardar" at bounding box center [349, 10] width 24 height 10
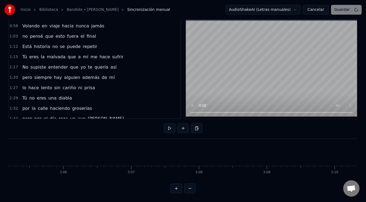
scroll to position [6, 0]
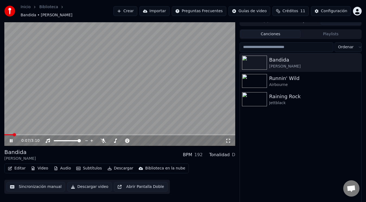
click at [12, 139] on icon at bounding box center [11, 140] width 3 height 3
click at [88, 185] on button "Descargar video" at bounding box center [89, 187] width 44 height 10
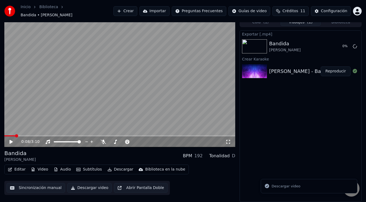
scroll to position [2, 0]
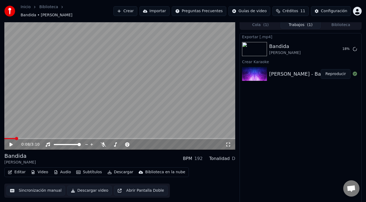
click at [233, 156] on div "D" at bounding box center [233, 158] width 3 height 7
click at [225, 156] on div "Tonalidad" at bounding box center [219, 158] width 21 height 7
click at [23, 169] on button "Editar" at bounding box center [17, 172] width 22 height 8
click at [271, 116] on div "Exportar [.mp4] Bandida [PERSON_NAME] 22 % Crear Karaoke [PERSON_NAME] - Bandid…" at bounding box center [300, 119] width 122 height 172
click at [342, 46] on button "Mostrar" at bounding box center [338, 49] width 24 height 10
